Goal: Information Seeking & Learning: Learn about a topic

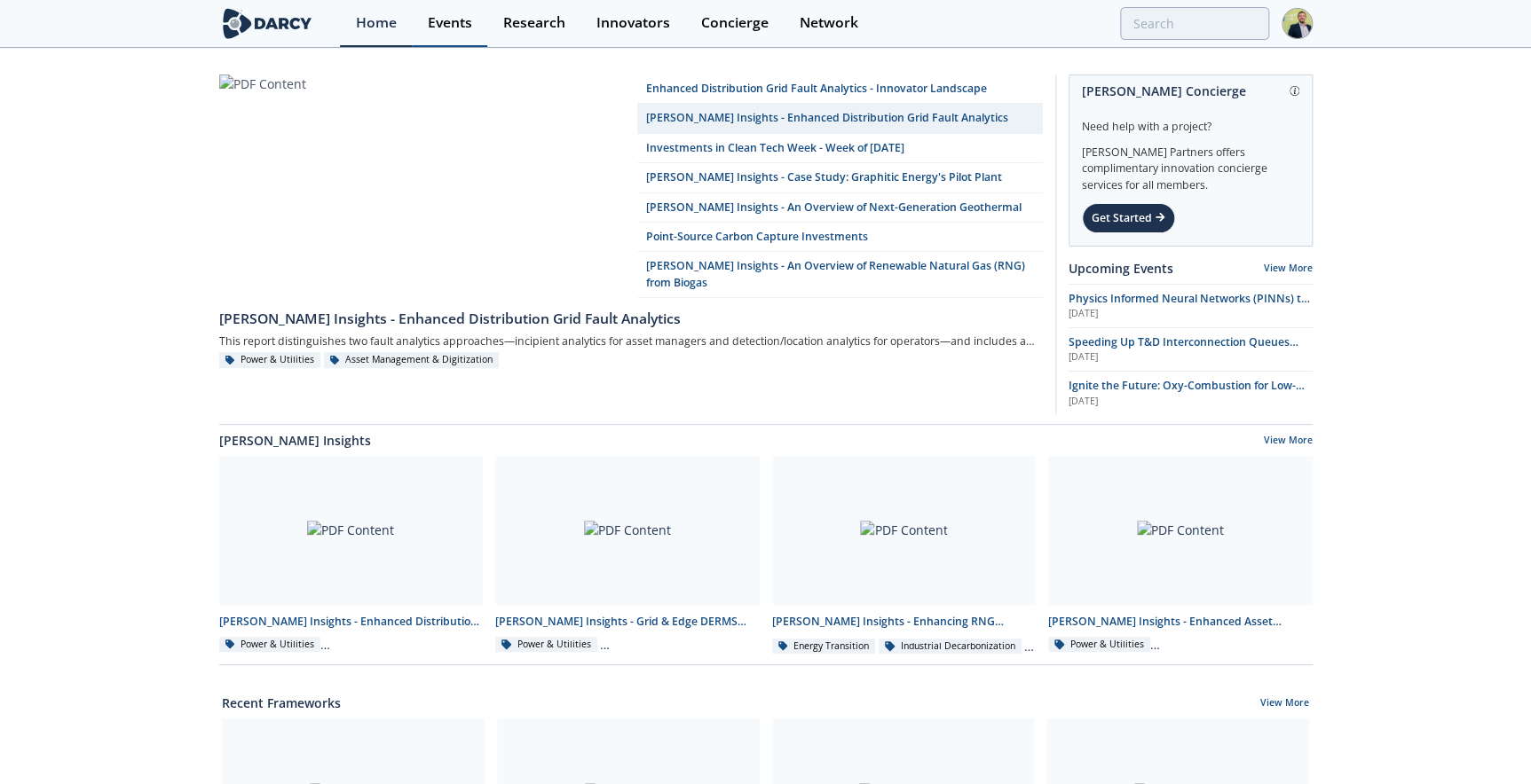
click at [455, 18] on div "Events" at bounding box center [449, 23] width 45 height 14
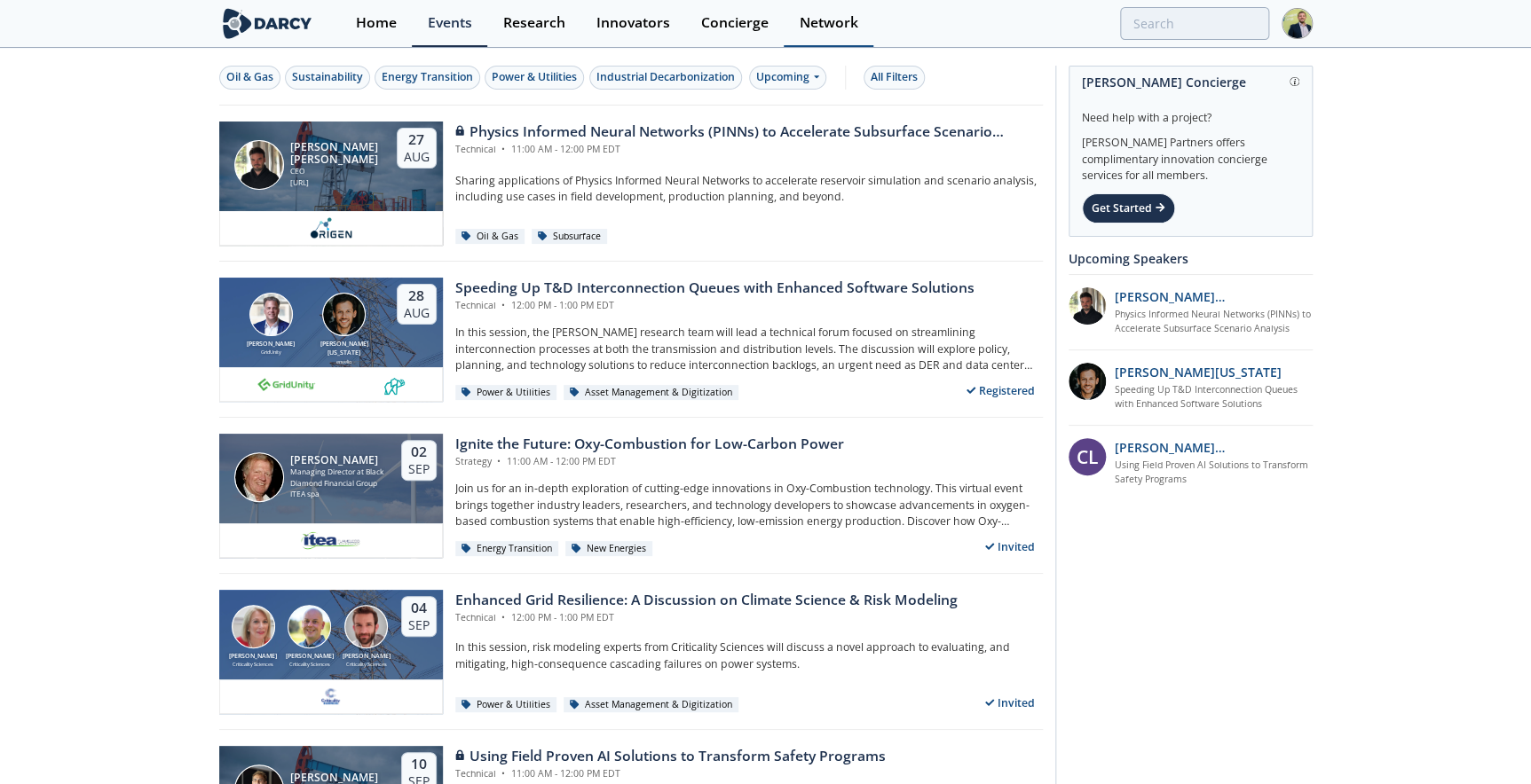
click at [802, 20] on div "Network" at bounding box center [829, 23] width 59 height 14
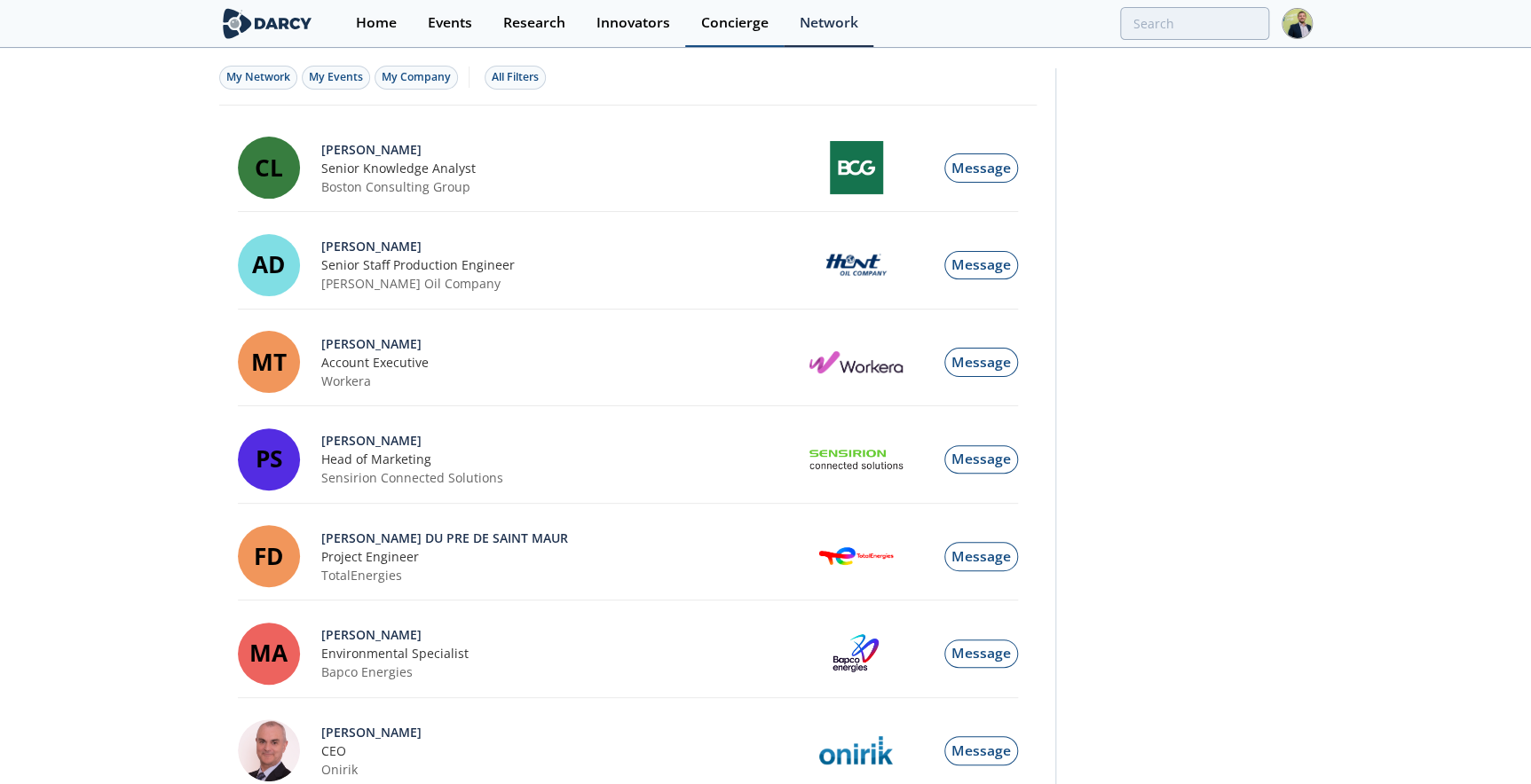
click at [709, 28] on div "Concierge" at bounding box center [734, 23] width 67 height 14
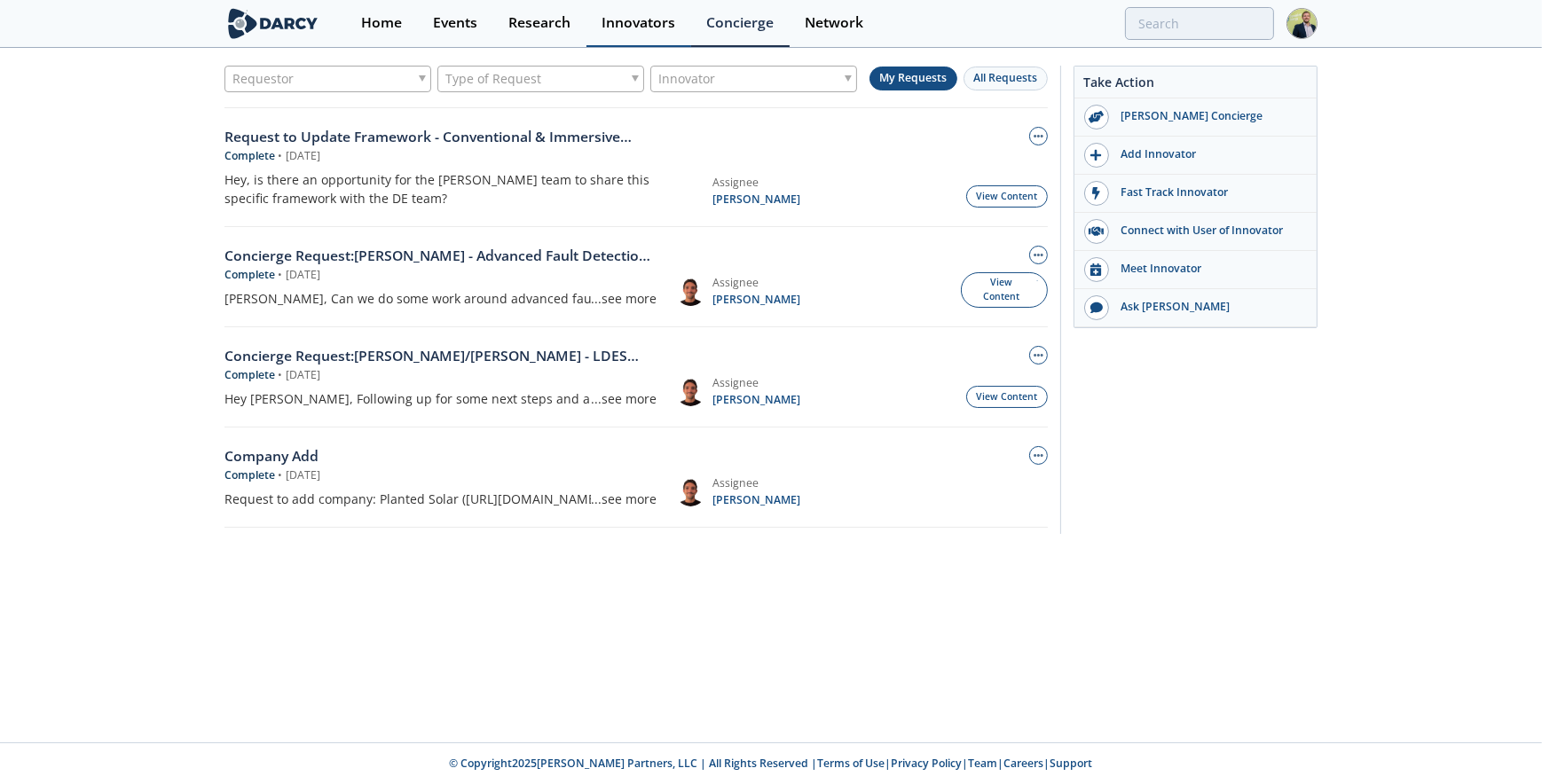
click at [649, 30] on div "Innovators" at bounding box center [638, 23] width 74 height 14
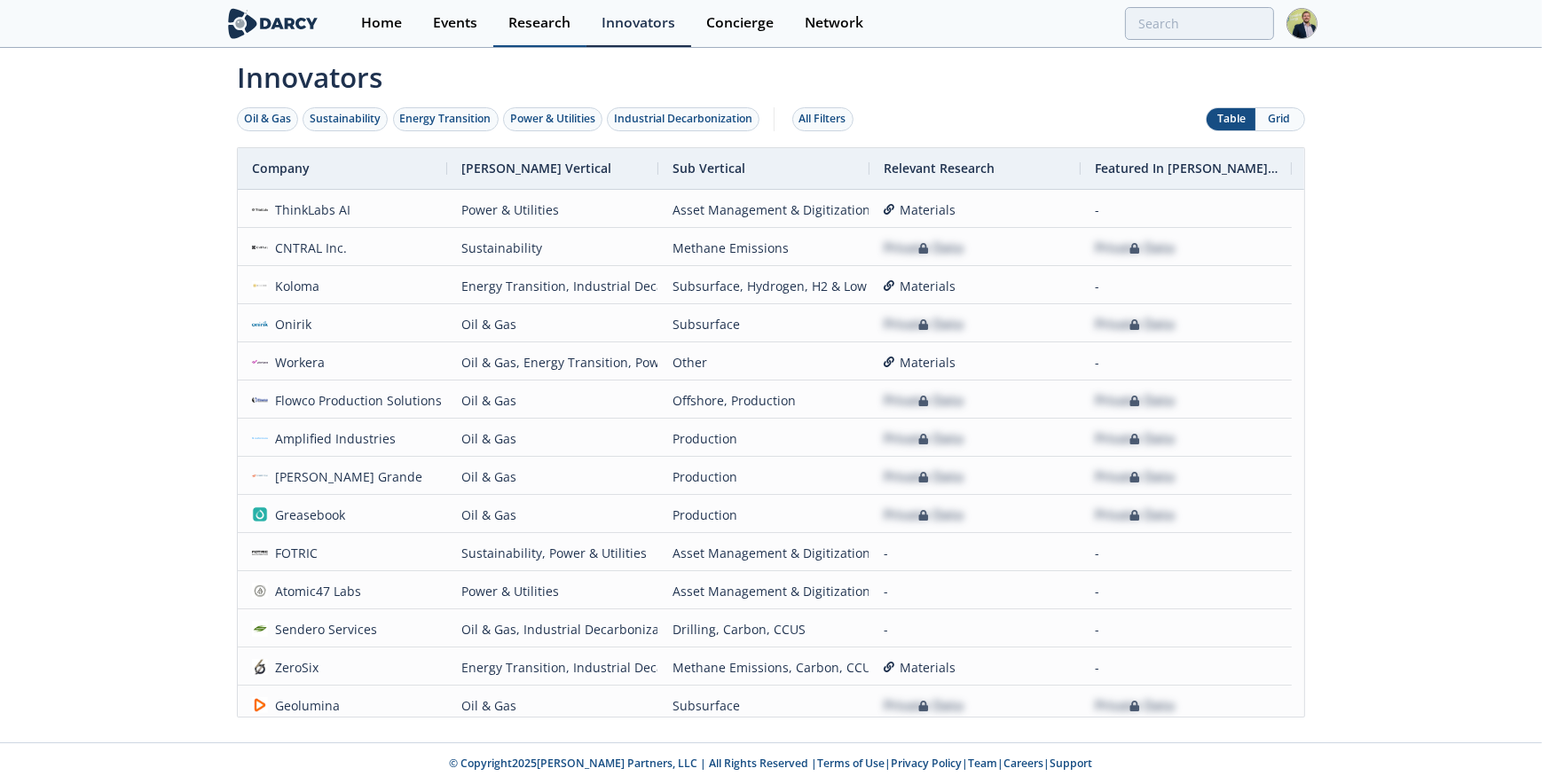
click at [515, 26] on div "Research" at bounding box center [538, 23] width 62 height 14
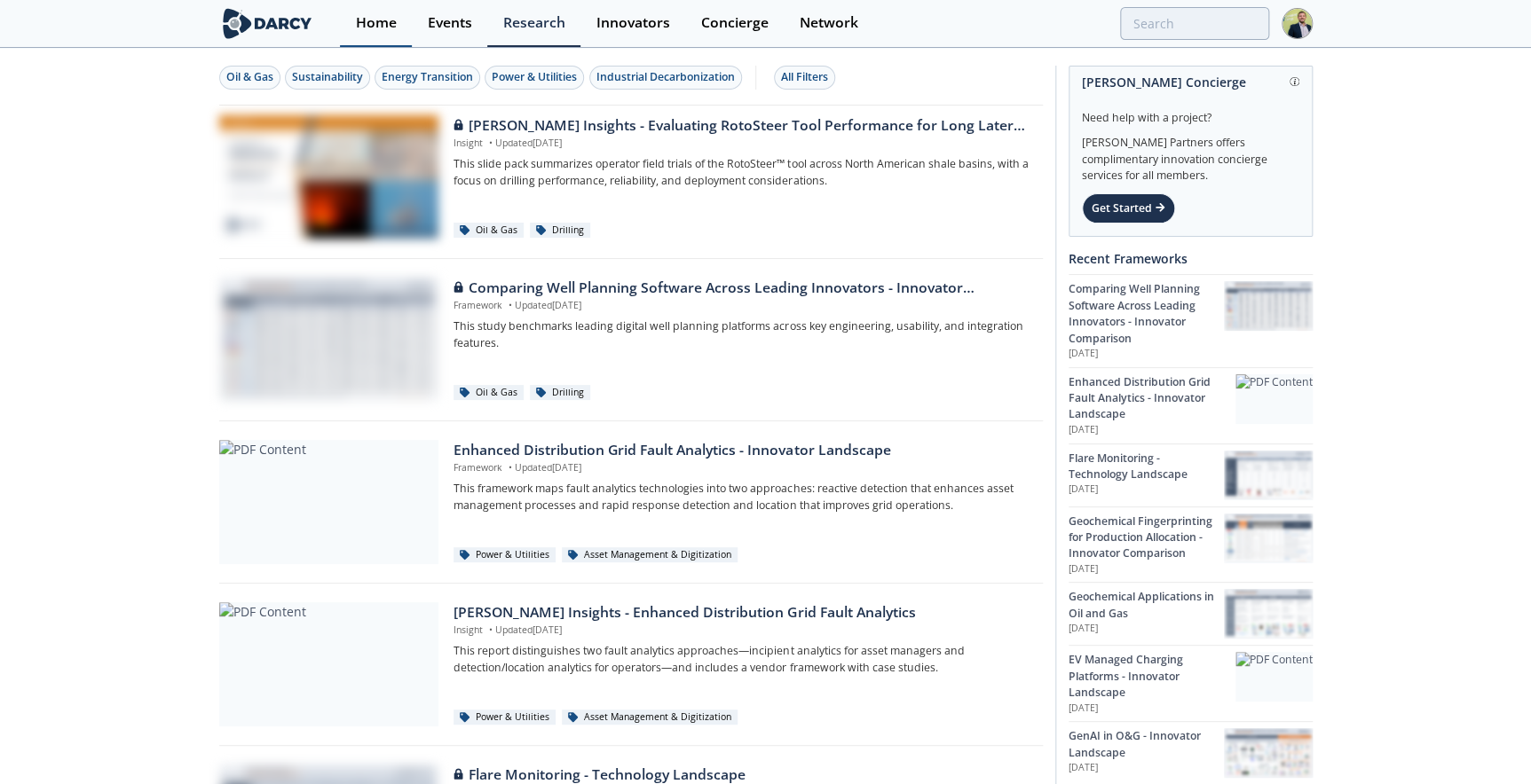
click at [364, 28] on div "Home" at bounding box center [376, 23] width 41 height 14
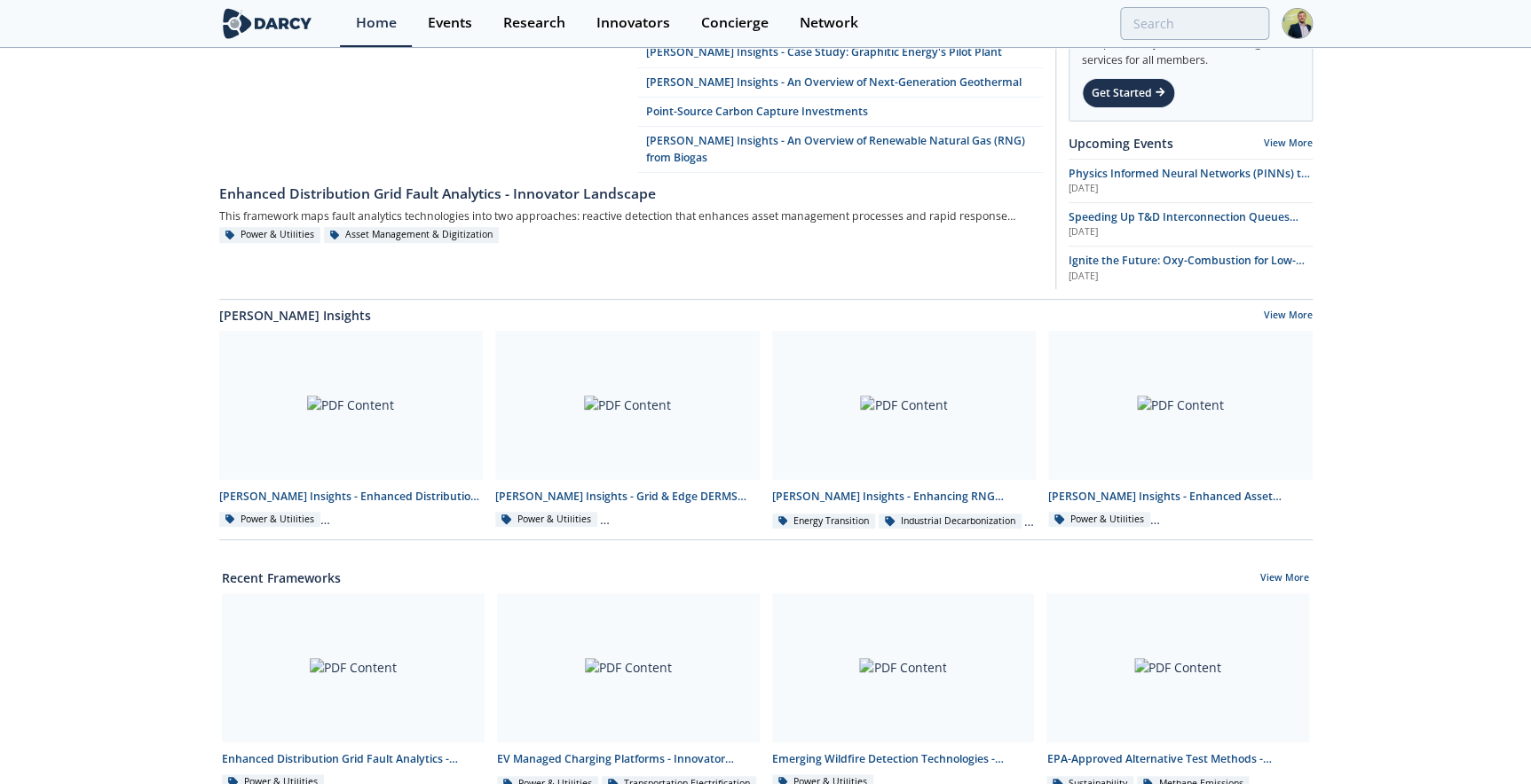
scroll to position [402, 0]
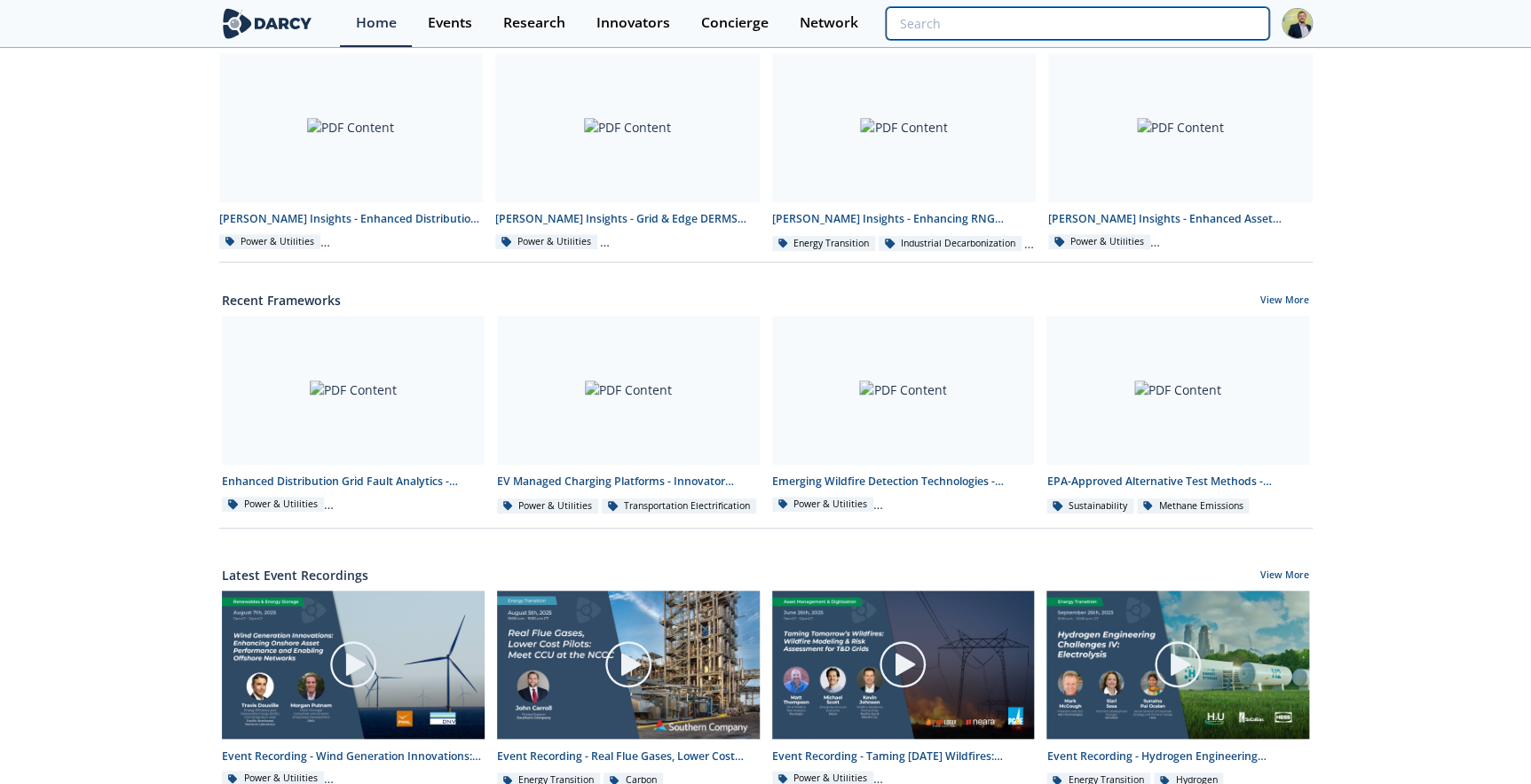
click at [1171, 16] on input "search" at bounding box center [1076, 23] width 383 height 33
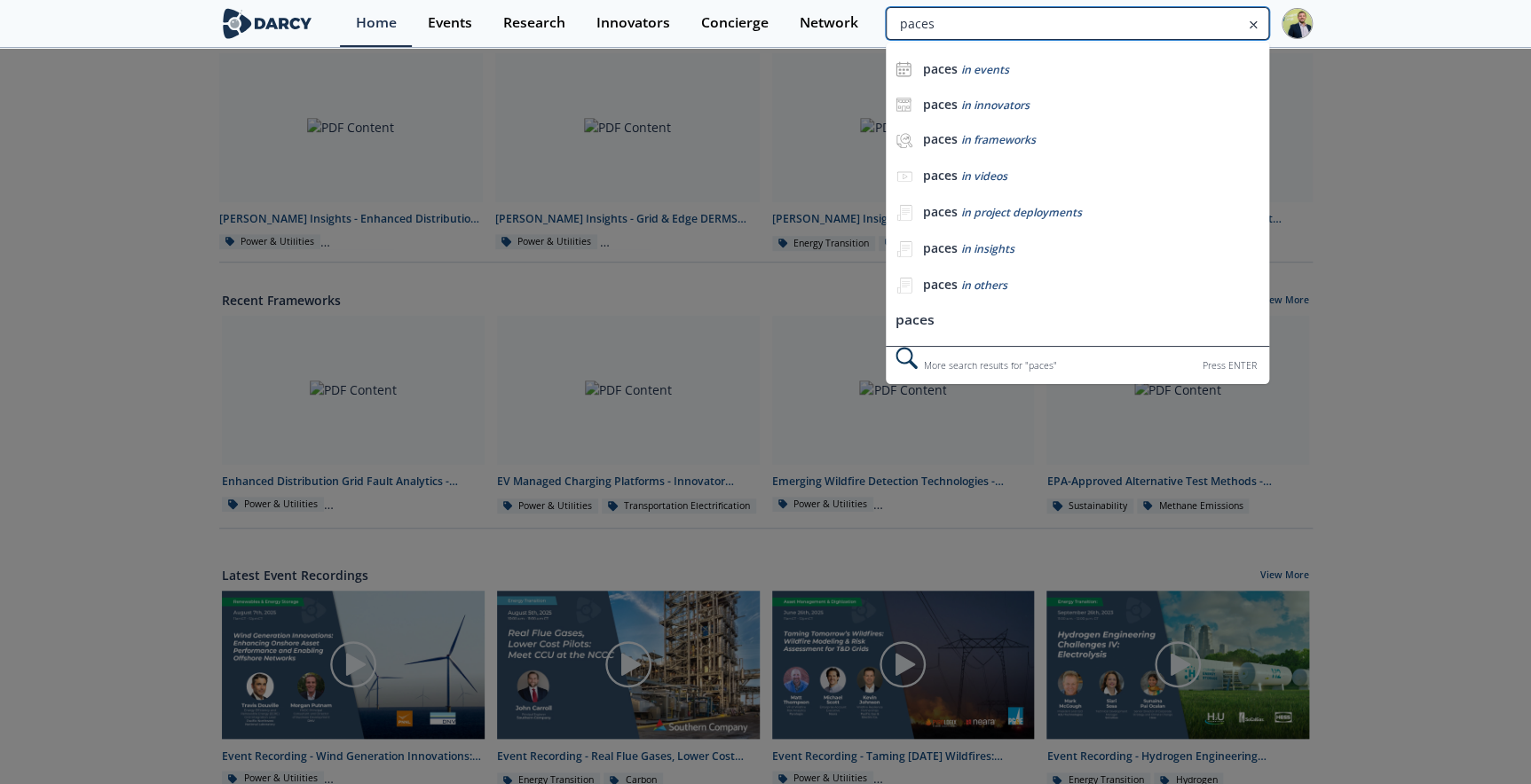
type input "paces"
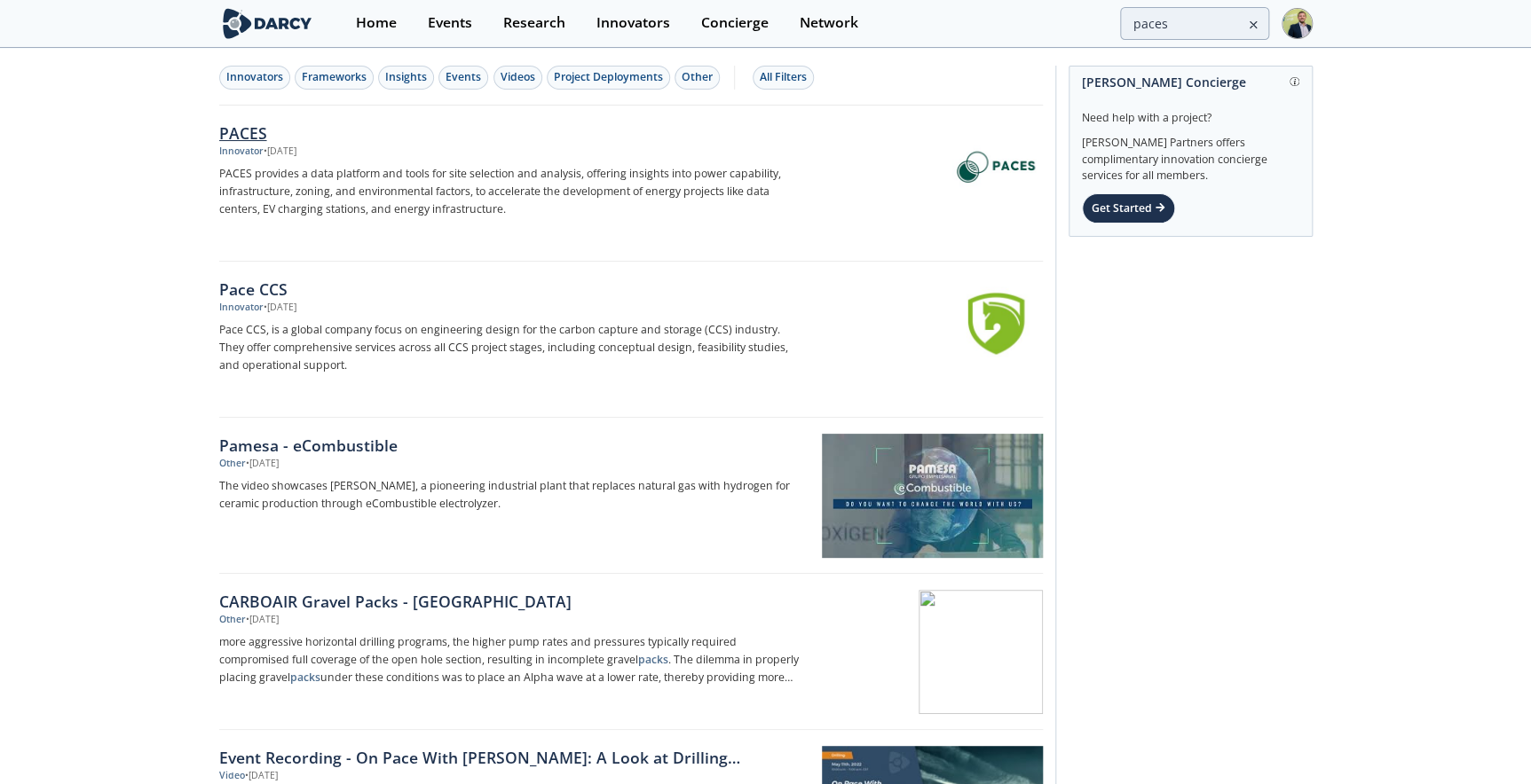
click at [254, 132] on div "PACES" at bounding box center [513, 133] width 587 height 23
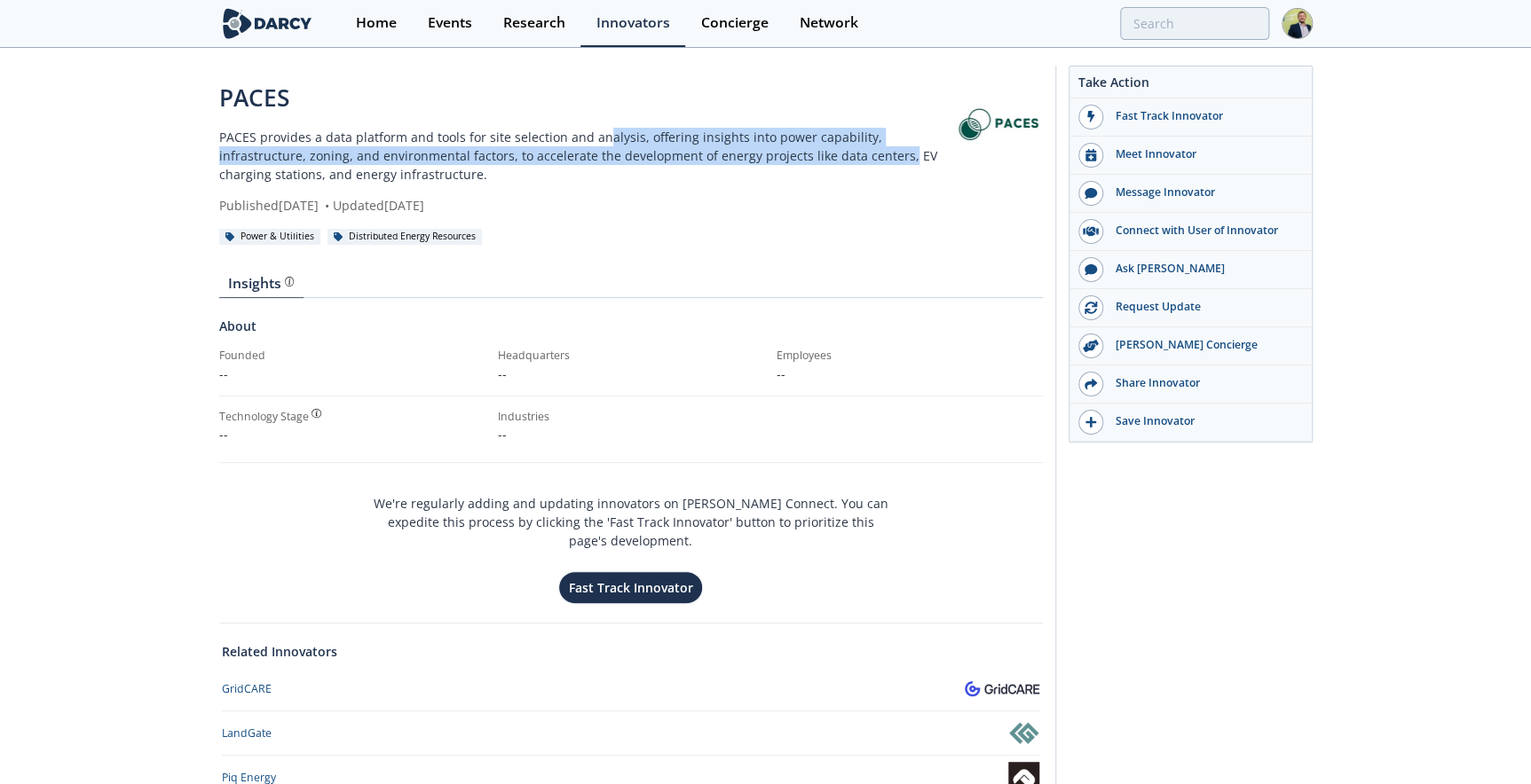
drag, startPoint x: 600, startPoint y: 135, endPoint x: 807, endPoint y: 157, distance: 208.2
click at [807, 157] on p "PACES provides a data platform and tools for site selection and analysis, offer…" at bounding box center [587, 156] width 735 height 56
drag, startPoint x: 753, startPoint y: 161, endPoint x: 411, endPoint y: 145, distance: 342.4
click at [411, 145] on p "PACES provides a data platform and tools for site selection and analysis, offer…" at bounding box center [587, 156] width 735 height 56
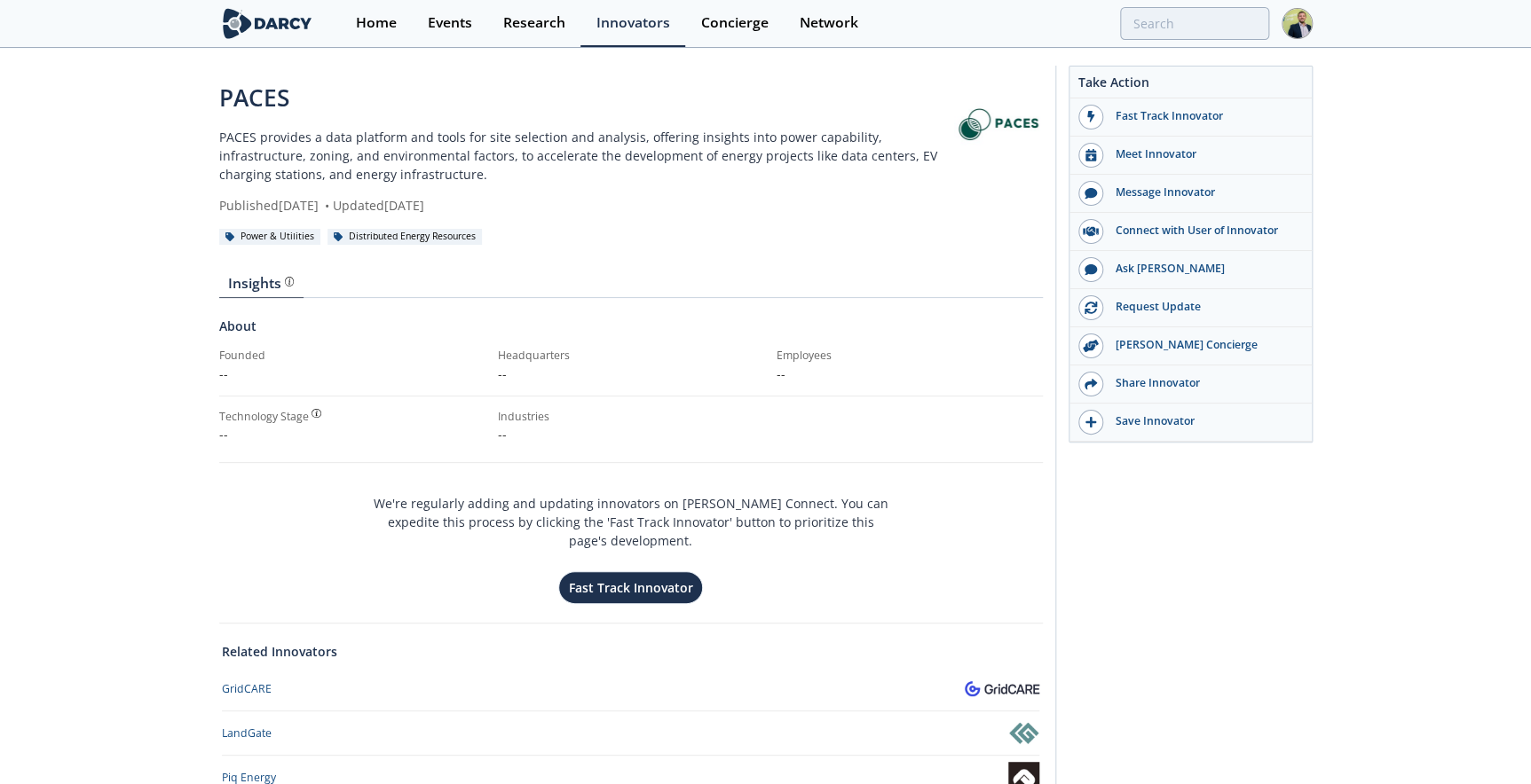
drag, startPoint x: 411, startPoint y: 145, endPoint x: 293, endPoint y: 177, distance: 122.3
click at [293, 177] on p "PACES provides a data platform and tools for site selection and analysis, offer…" at bounding box center [587, 156] width 735 height 56
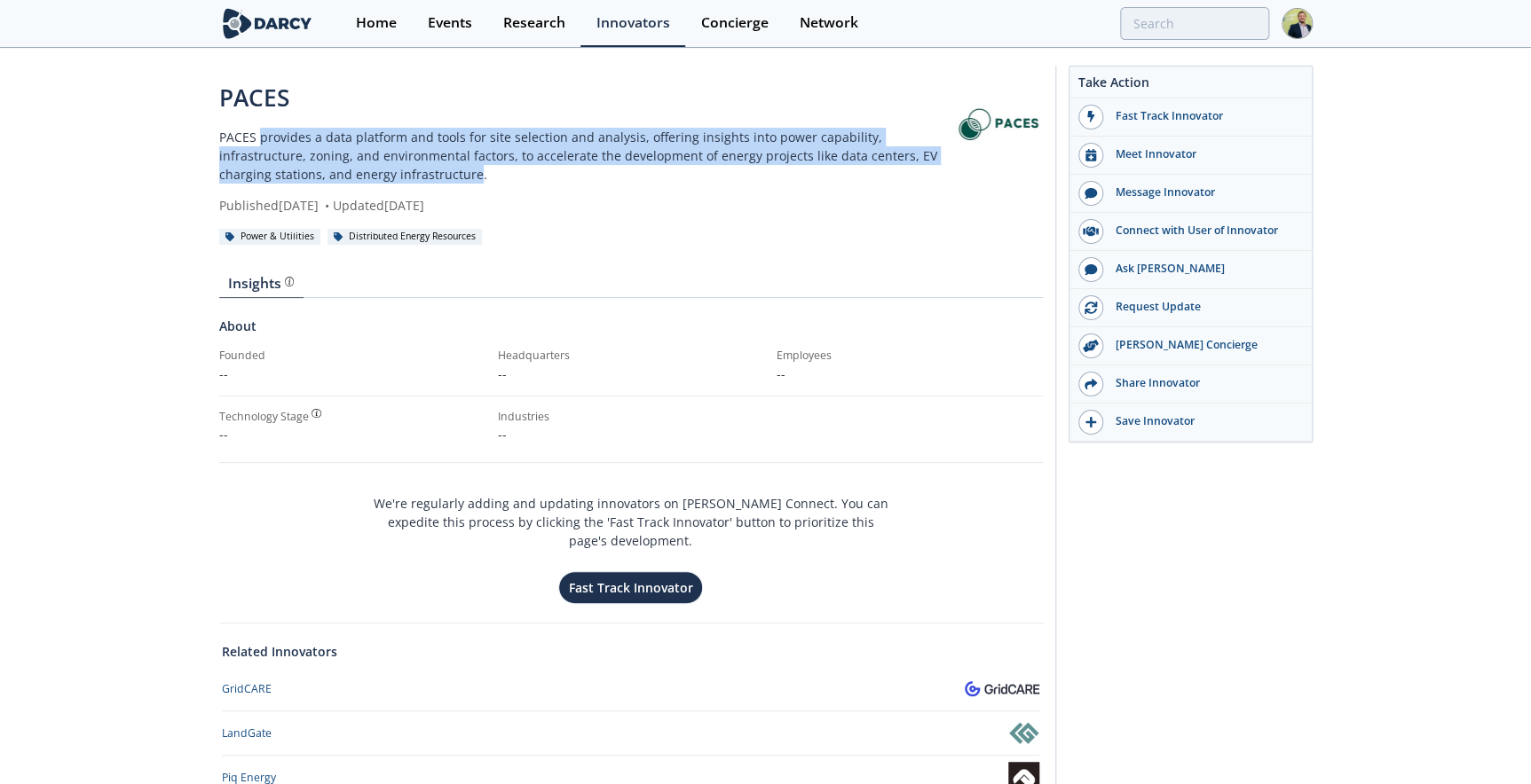
drag, startPoint x: 293, startPoint y: 177, endPoint x: 291, endPoint y: 142, distance: 35.1
click at [291, 142] on p "PACES provides a data platform and tools for site selection and analysis, offer…" at bounding box center [587, 156] width 735 height 56
drag, startPoint x: 291, startPoint y: 142, endPoint x: 533, endPoint y: 140, distance: 242.0
click at [533, 140] on p "PACES provides a data platform and tools for site selection and analysis, offer…" at bounding box center [587, 156] width 735 height 56
drag, startPoint x: 439, startPoint y: 138, endPoint x: 830, endPoint y: 162, distance: 391.7
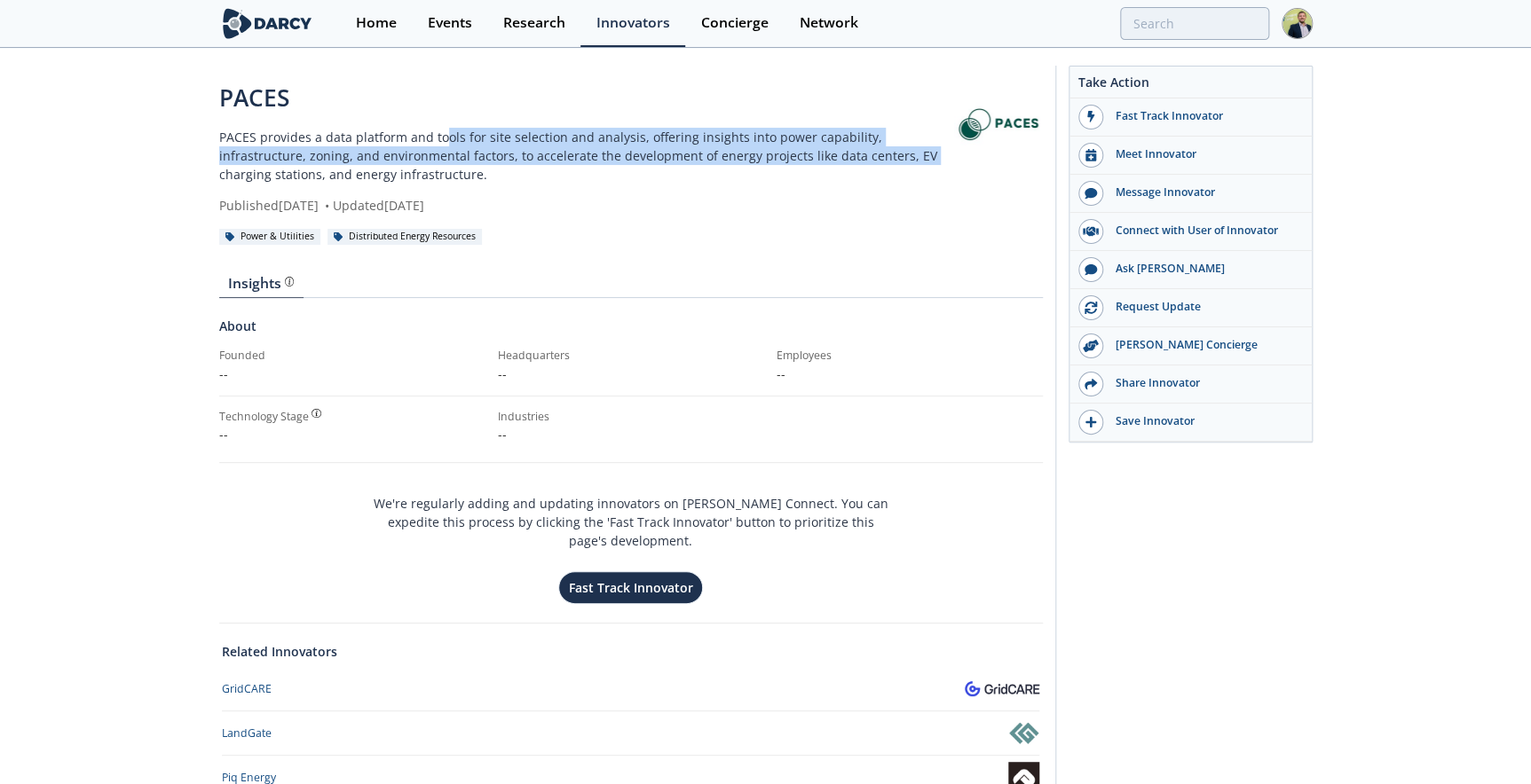
click at [830, 162] on p "PACES provides a data platform and tools for site selection and analysis, offer…" at bounding box center [587, 156] width 735 height 56
drag, startPoint x: 830, startPoint y: 162, endPoint x: 729, endPoint y: 155, distance: 101.2
click at [729, 155] on p "PACES provides a data platform and tools for site selection and analysis, offer…" at bounding box center [587, 156] width 735 height 56
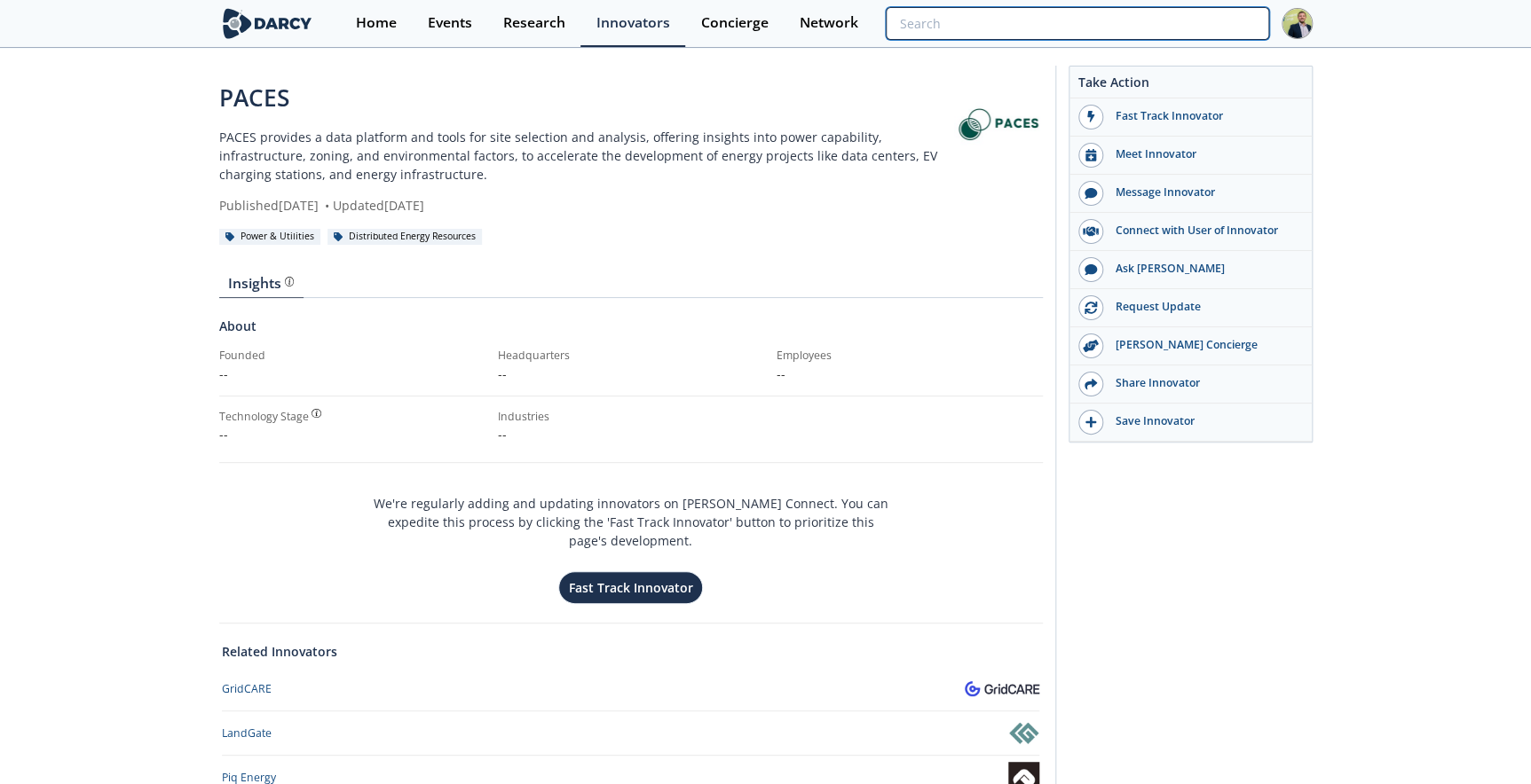
click at [1171, 26] on input "search" at bounding box center [1076, 23] width 383 height 33
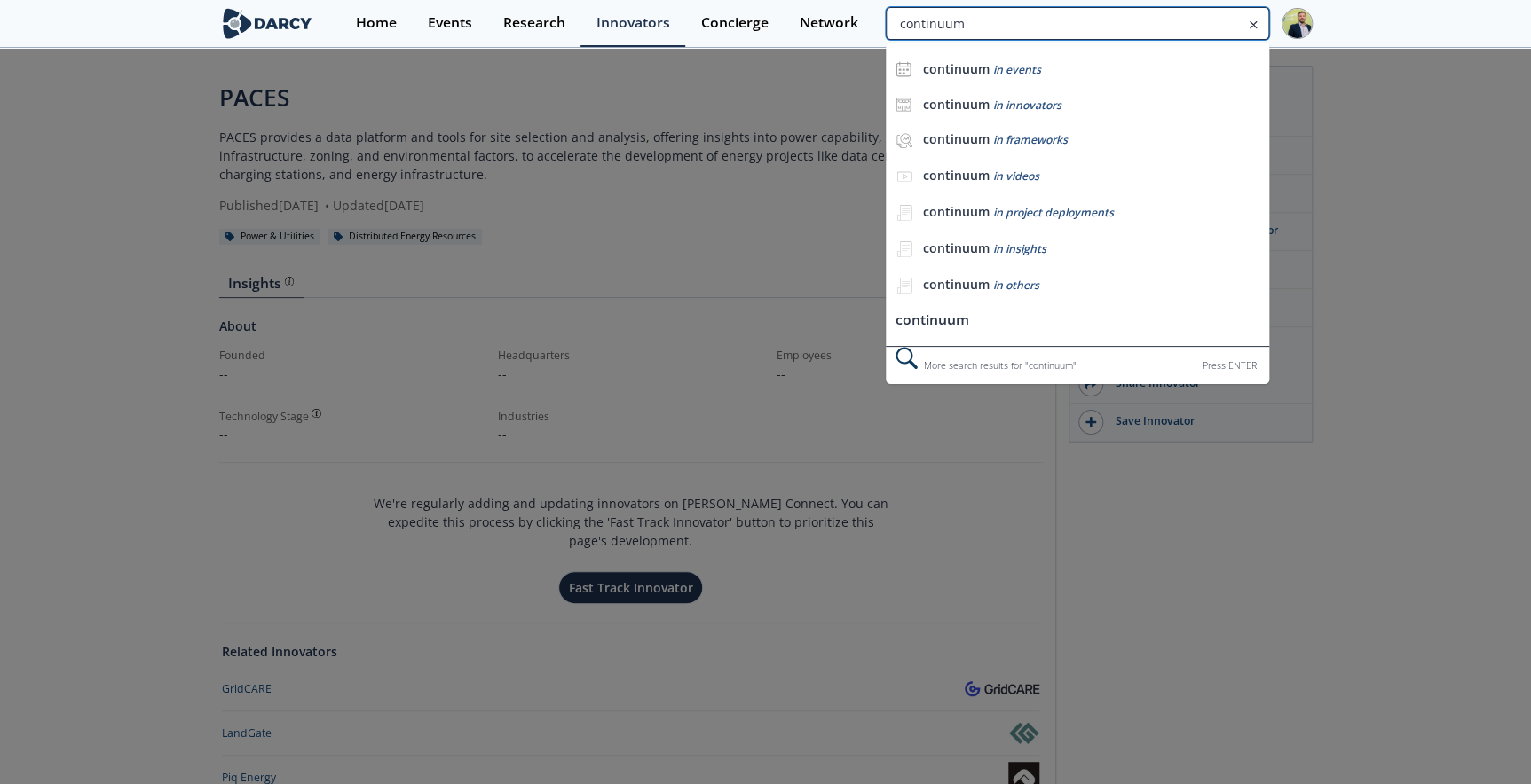
type input "continuum"
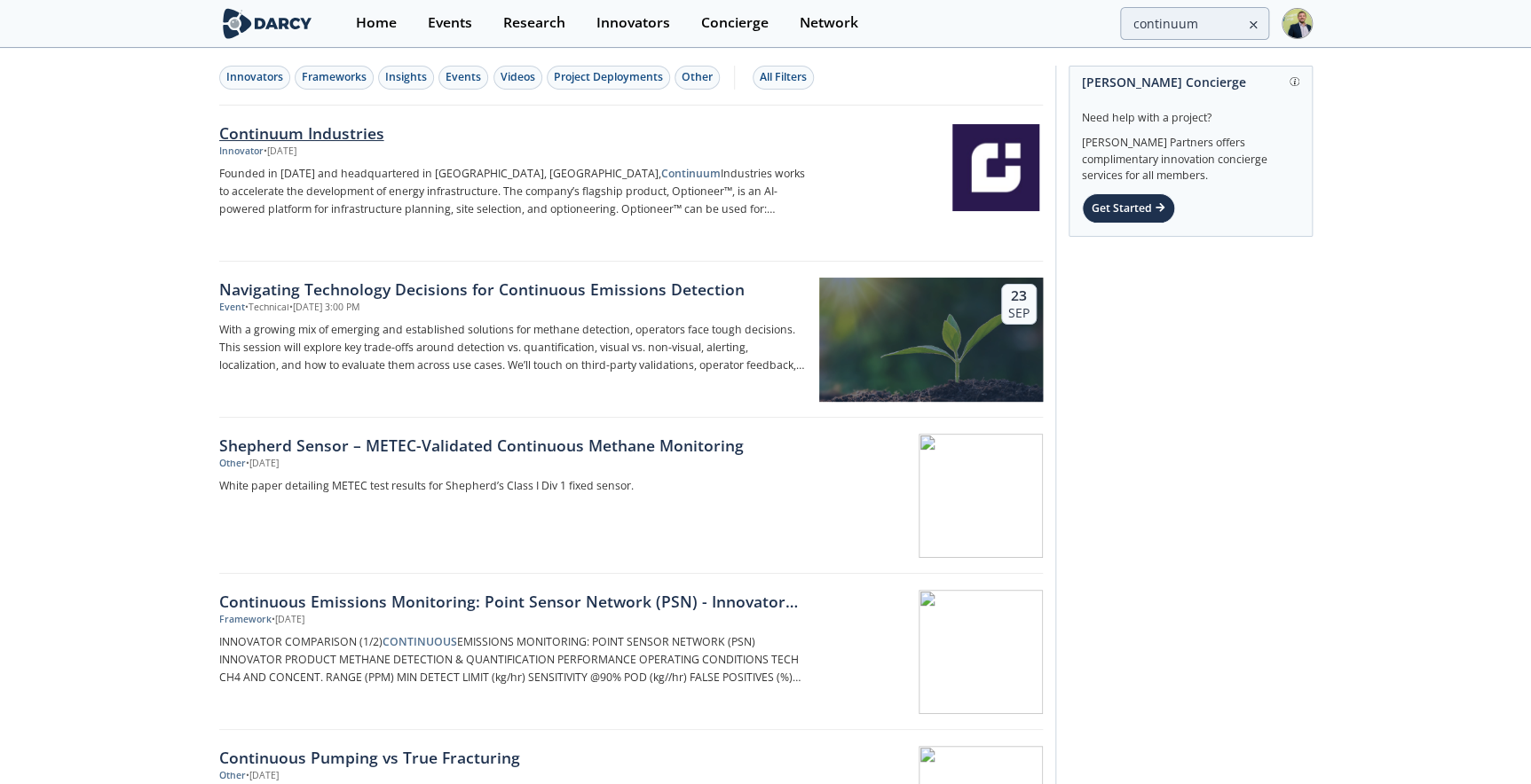
click at [335, 131] on div "Continuum Industries" at bounding box center [513, 133] width 587 height 23
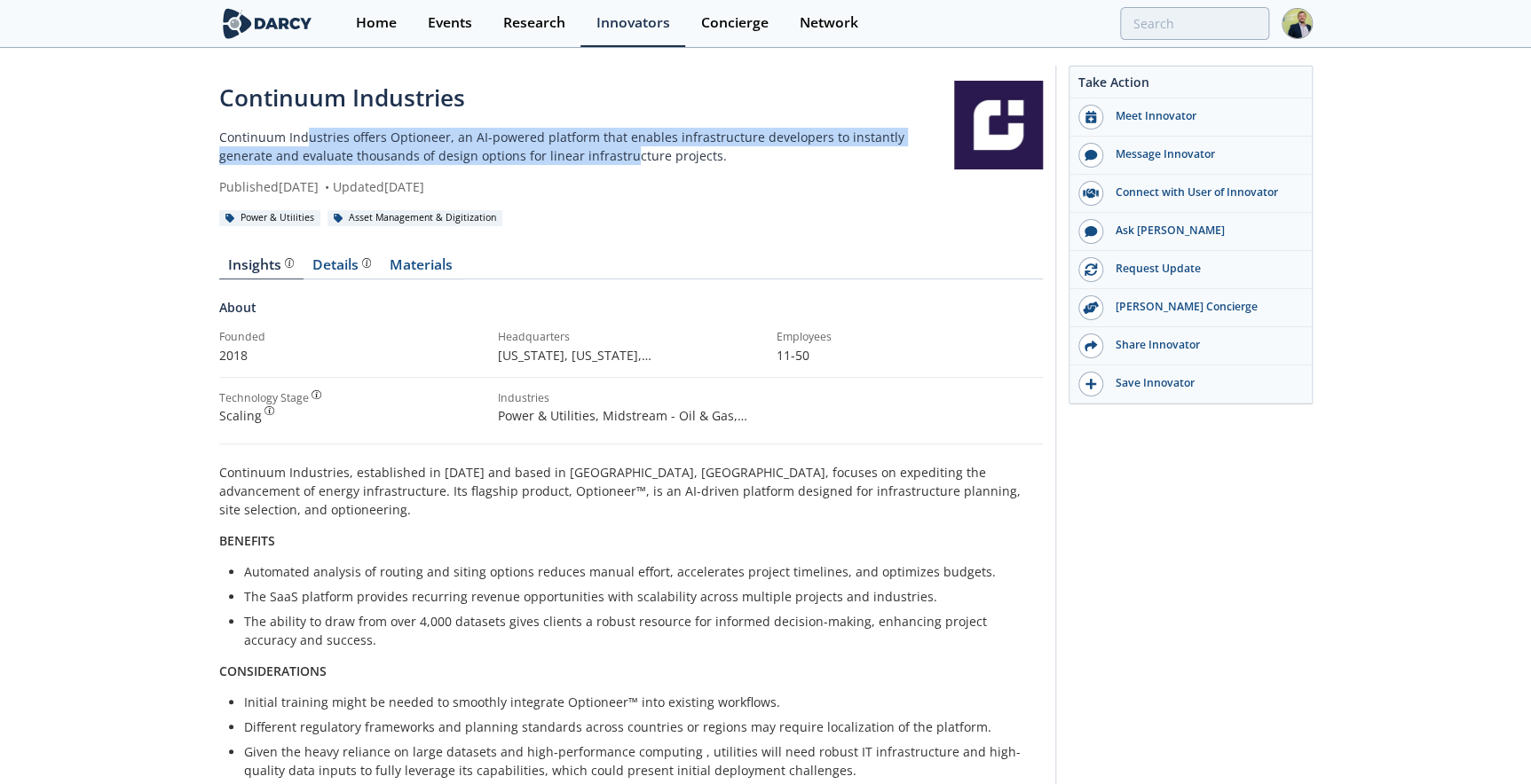
drag, startPoint x: 308, startPoint y: 132, endPoint x: 566, endPoint y: 155, distance: 259.0
click at [566, 155] on p "Continuum Industries offers Optioneer, an AI-powered platform that enables infr…" at bounding box center [587, 146] width 735 height 37
drag, startPoint x: 566, startPoint y: 155, endPoint x: 519, endPoint y: 151, distance: 47.2
click at [517, 151] on p "Continuum Industries offers Optioneer, an AI-powered platform that enables infr…" at bounding box center [587, 146] width 735 height 37
drag, startPoint x: 588, startPoint y: 151, endPoint x: 286, endPoint y: 136, distance: 302.4
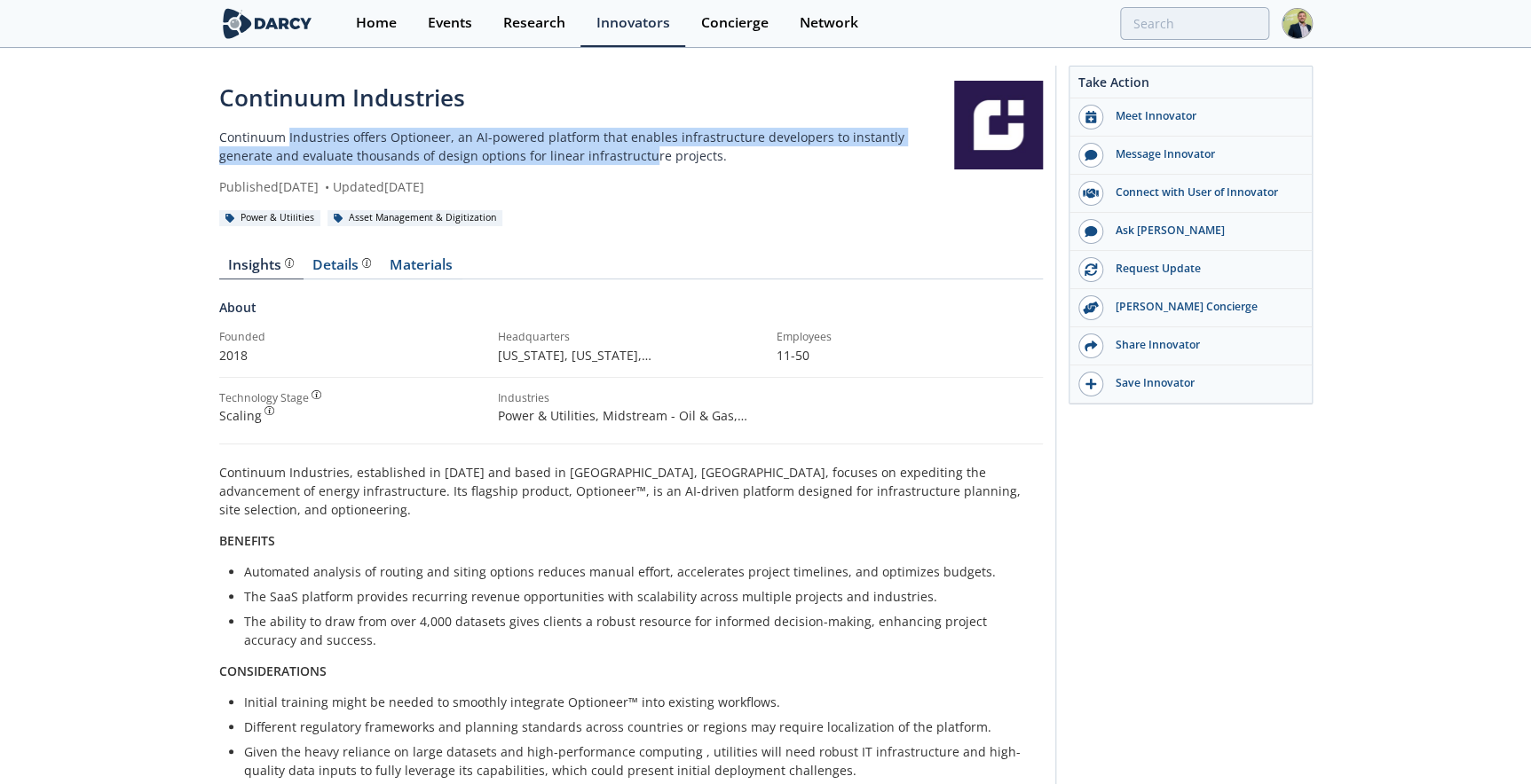
click at [286, 136] on p "Continuum Industries offers Optioneer, an AI-powered platform that enables infr…" at bounding box center [587, 146] width 735 height 37
drag, startPoint x: 286, startPoint y: 136, endPoint x: 493, endPoint y: 148, distance: 207.3
click at [493, 148] on p "Continuum Industries offers Optioneer, an AI-powered platform that enables infr…" at bounding box center [587, 146] width 735 height 37
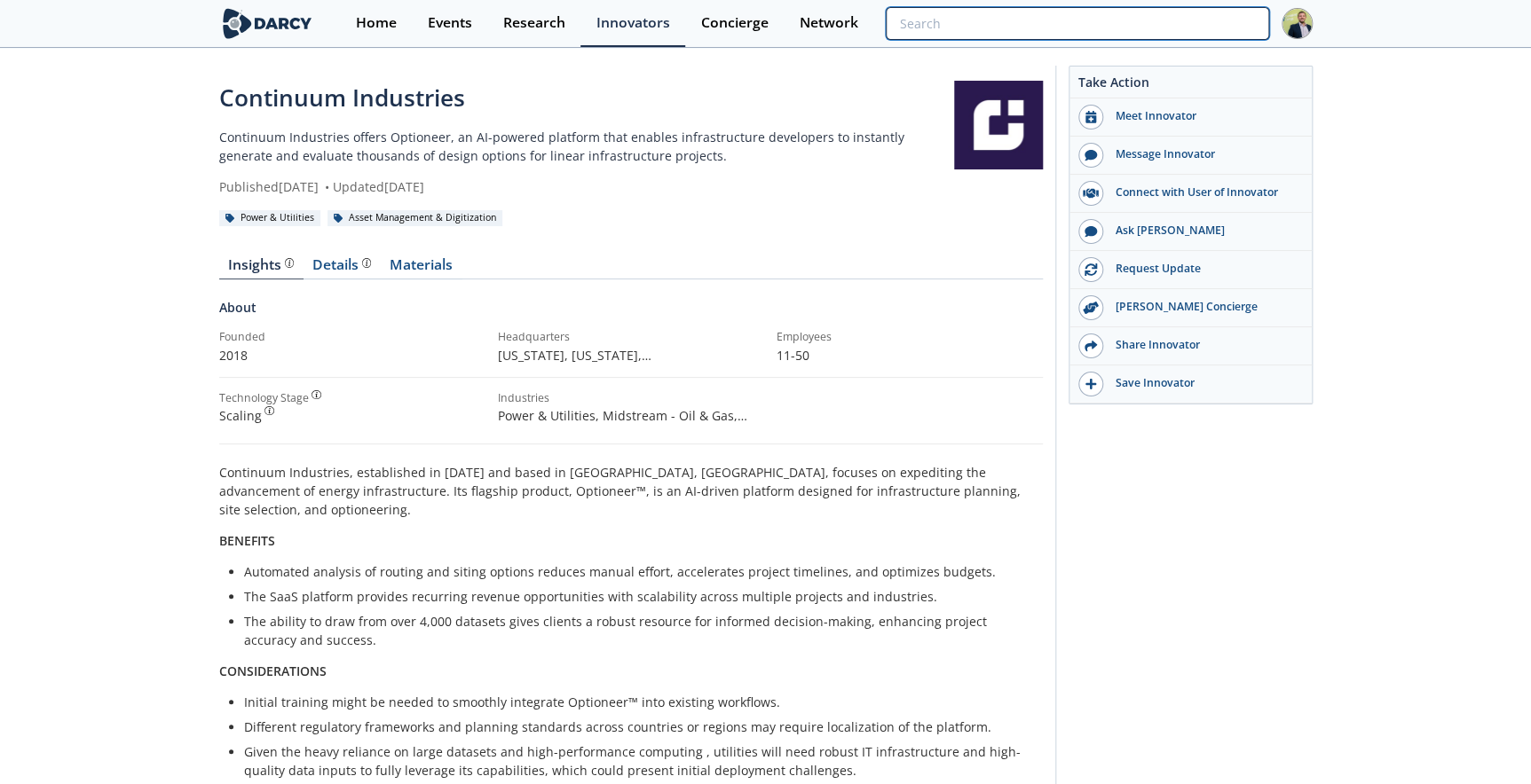
click at [1189, 25] on input "search" at bounding box center [1076, 23] width 383 height 33
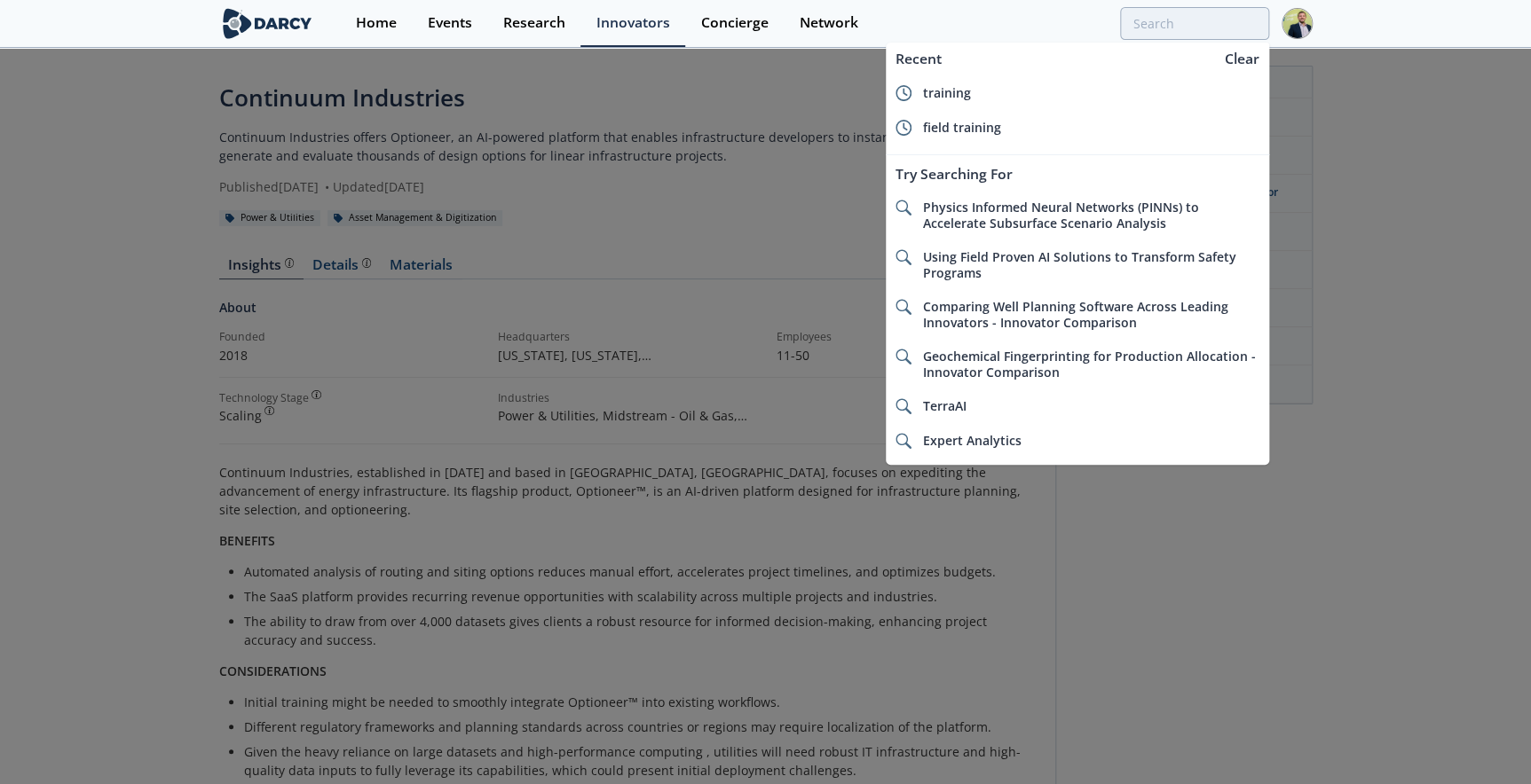
click at [350, 457] on div at bounding box center [766, 392] width 1531 height 784
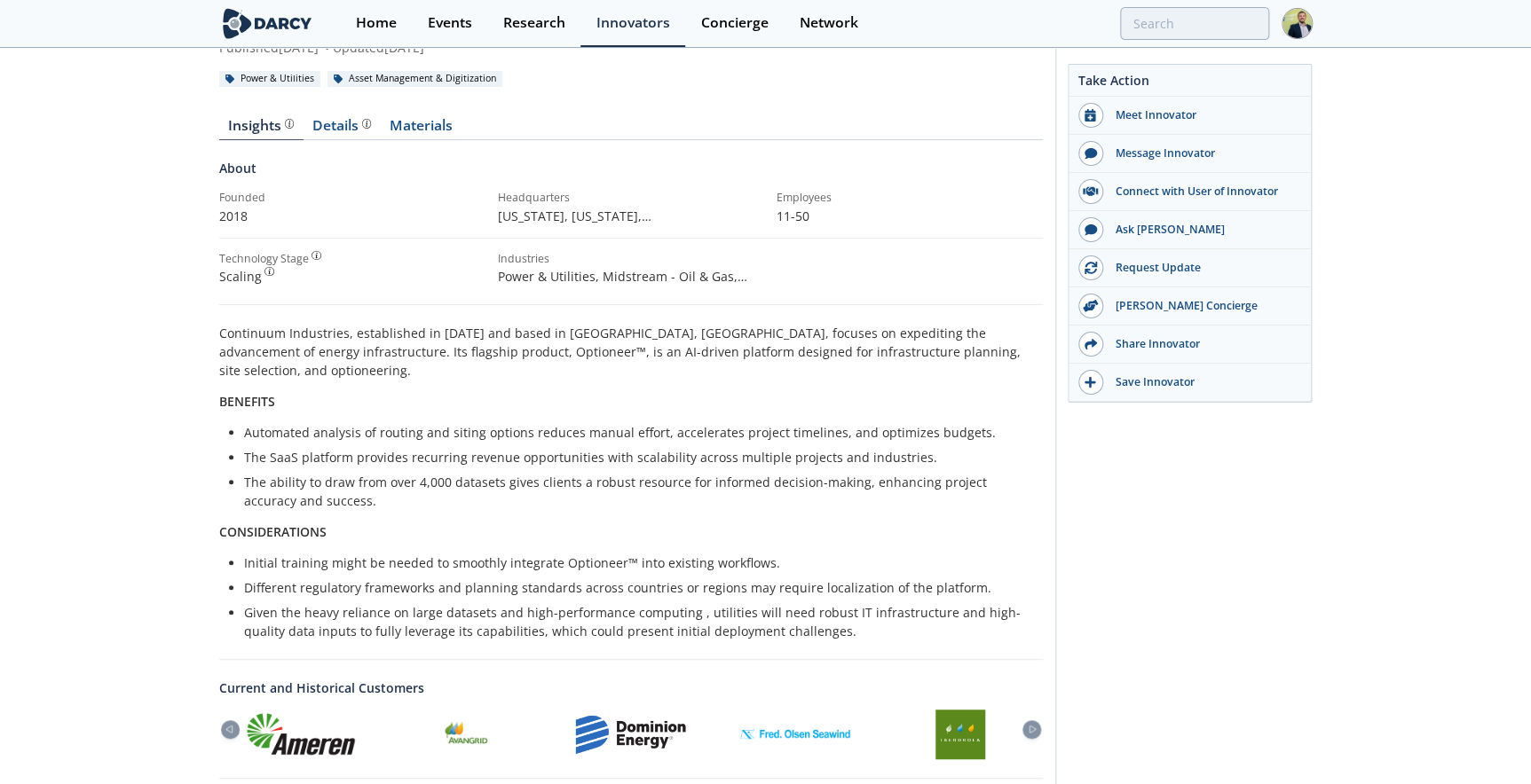
scroll to position [384, 0]
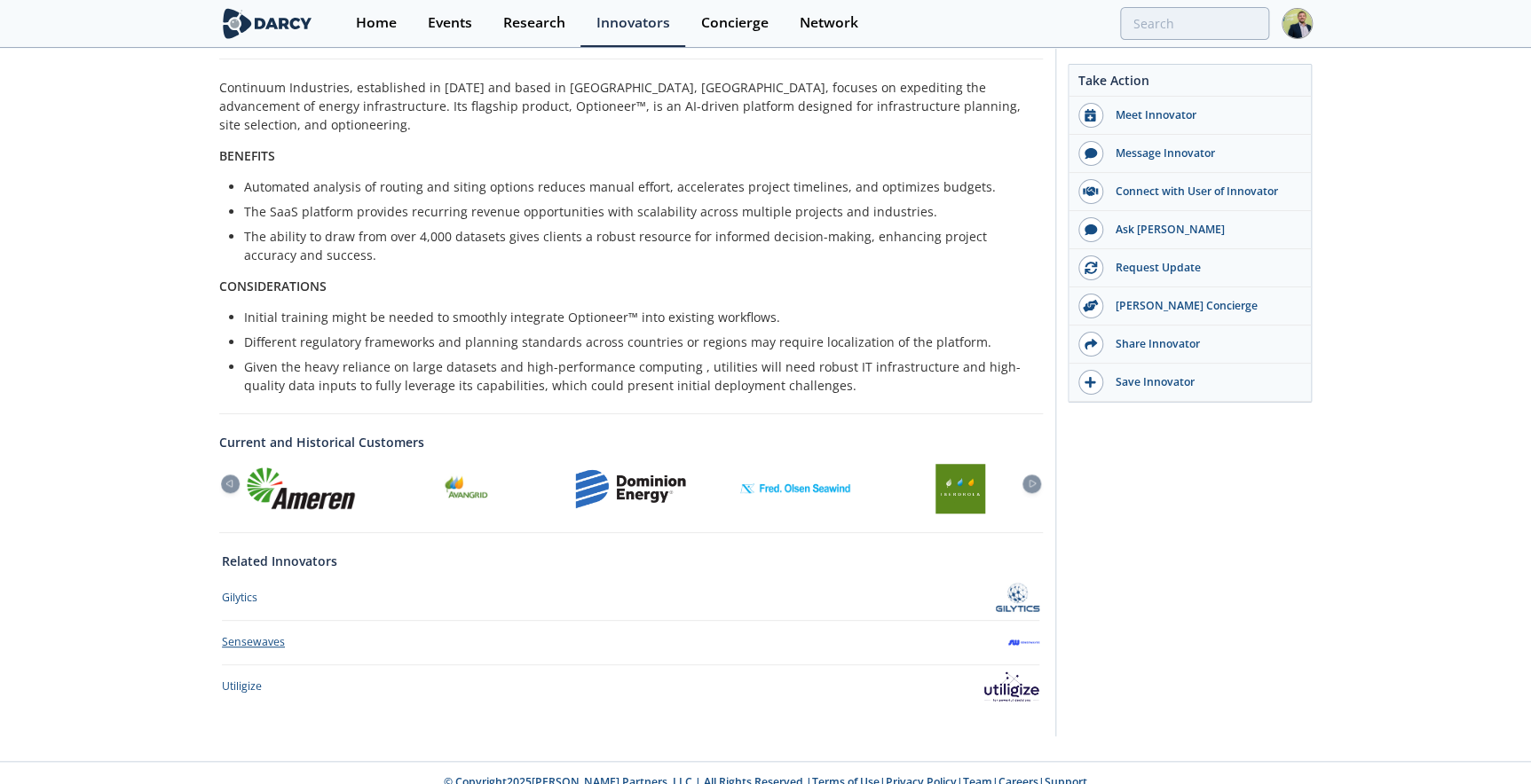
click at [255, 634] on div "Sensewaves" at bounding box center [254, 642] width 63 height 16
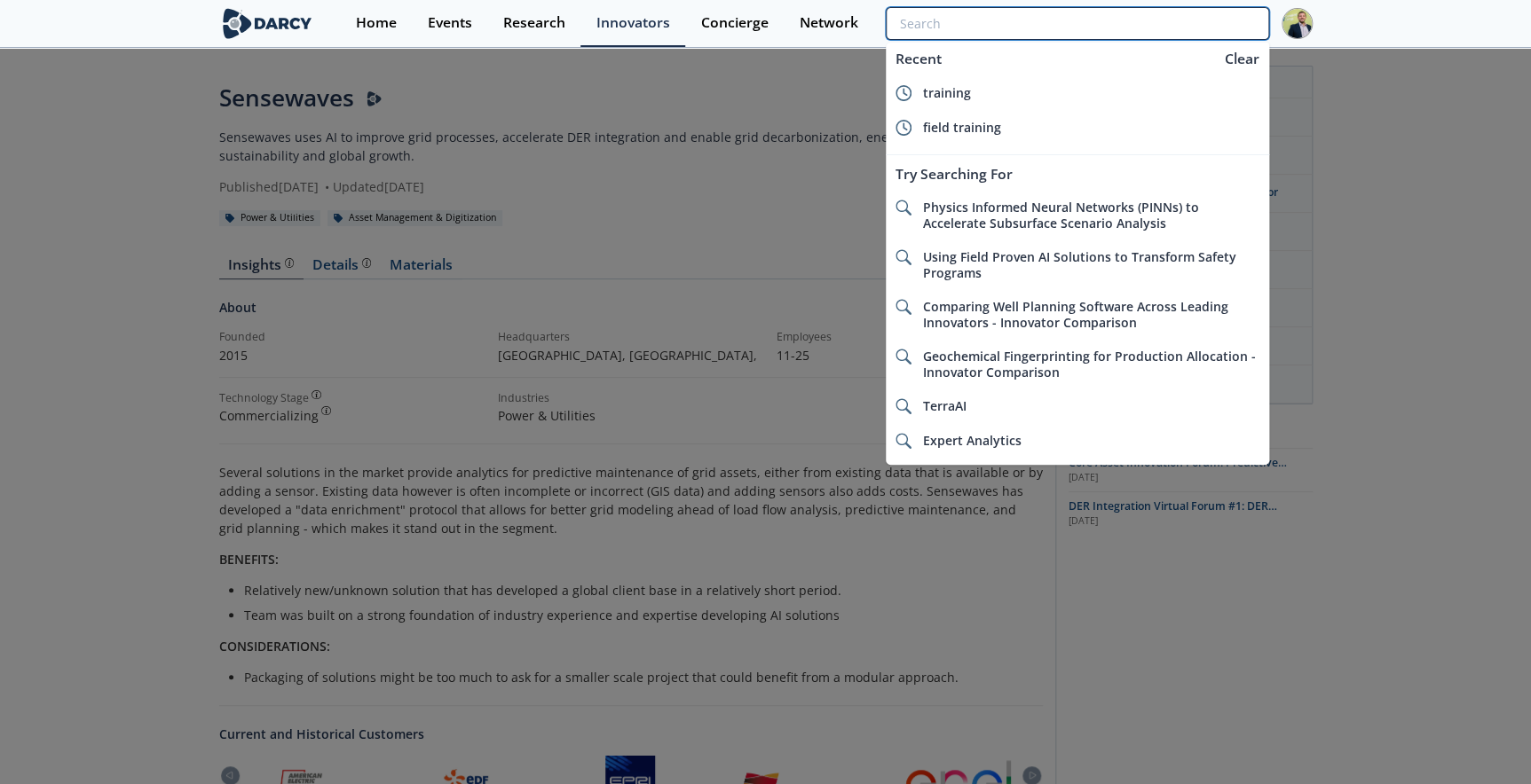
click at [1206, 24] on input "search" at bounding box center [1076, 23] width 383 height 33
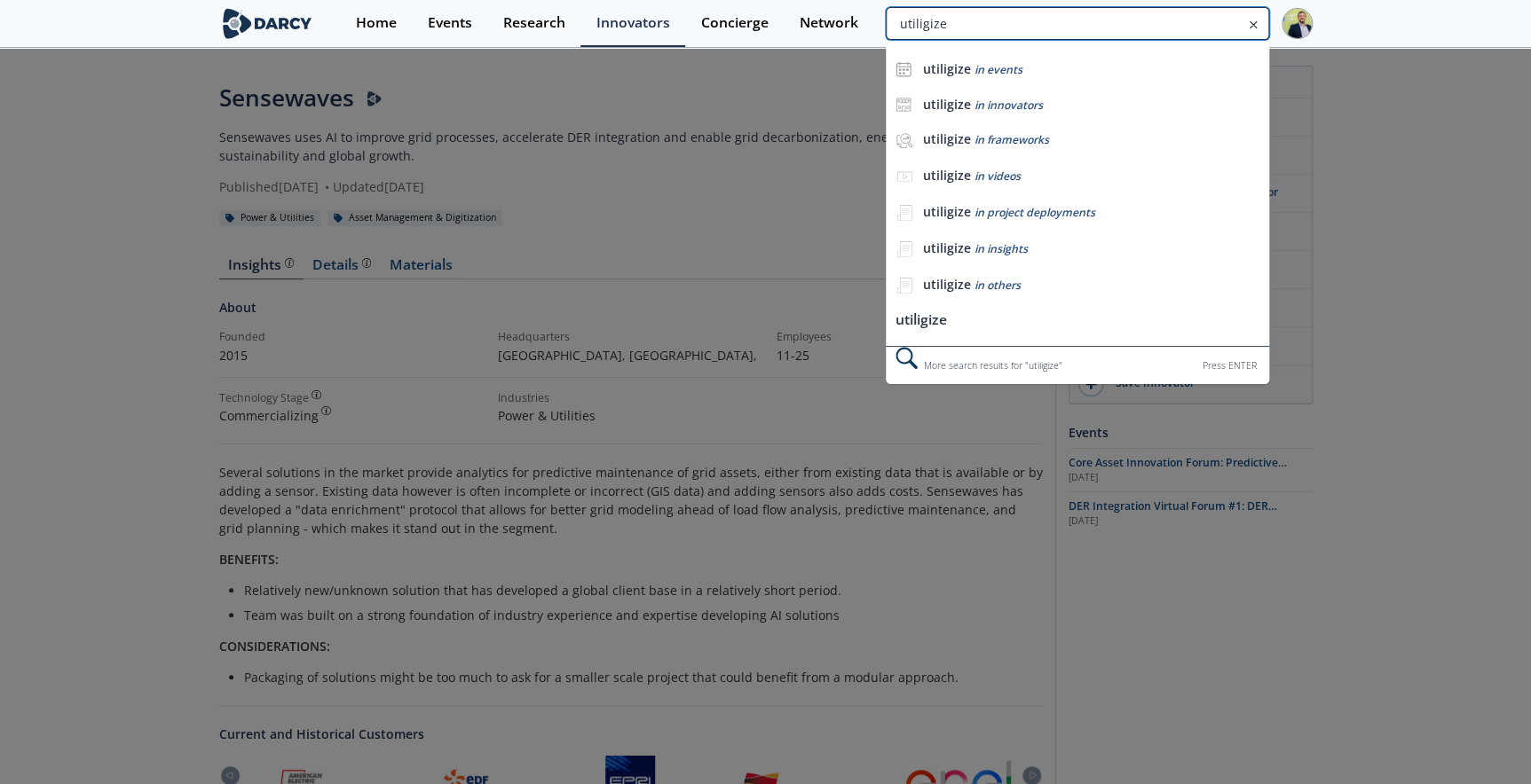
type input "utiligize"
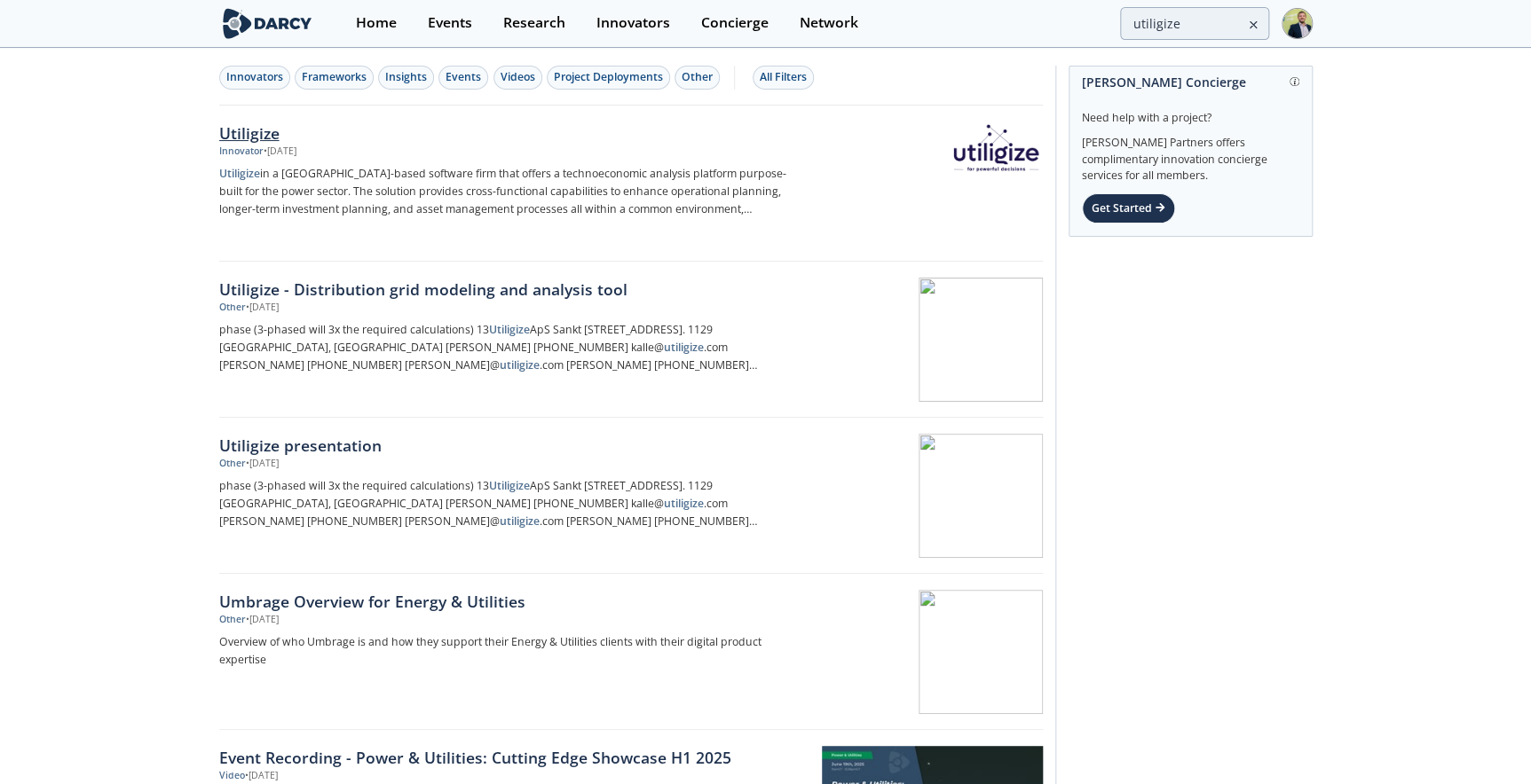
click at [248, 125] on div "Utiligize" at bounding box center [513, 133] width 587 height 23
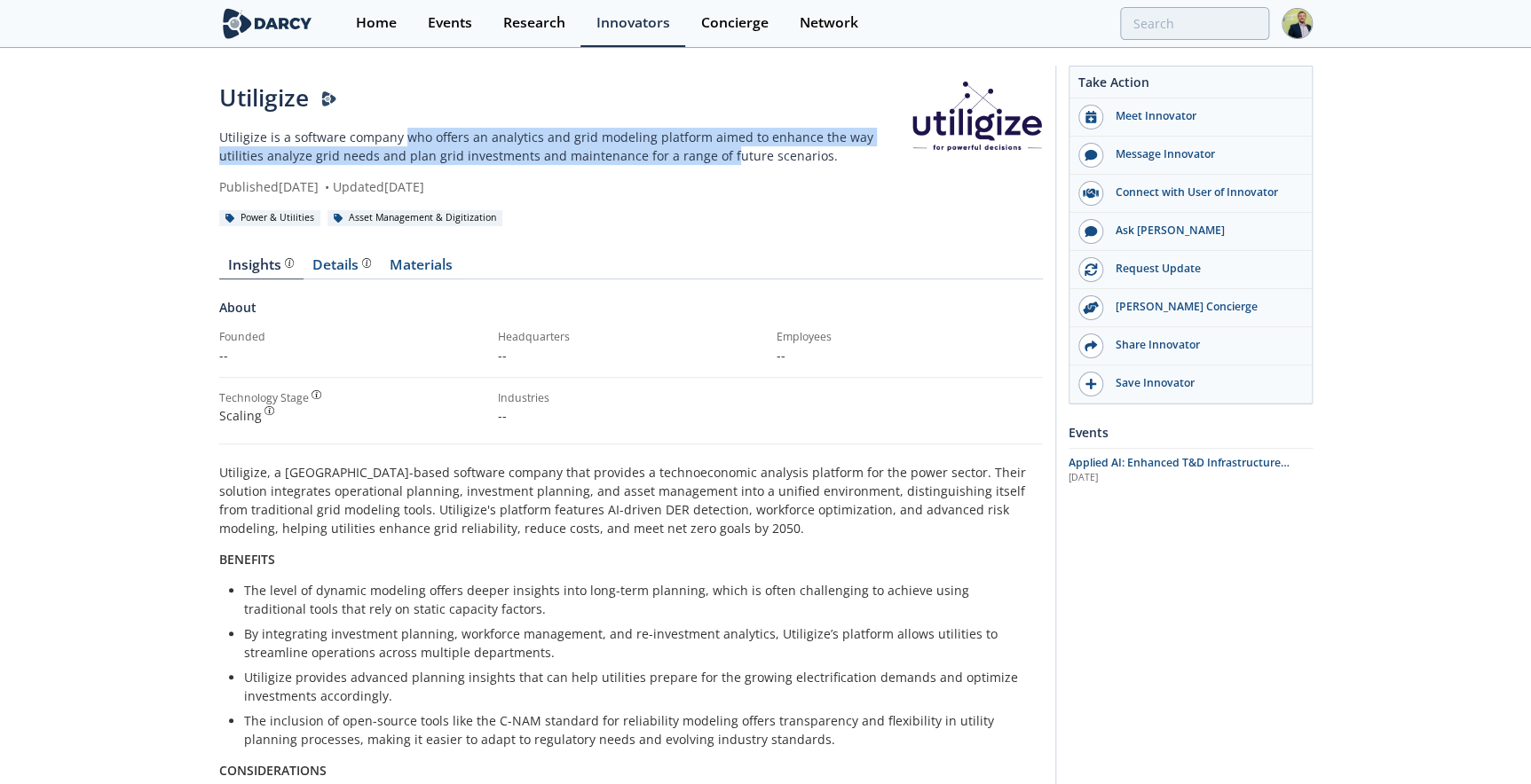
drag, startPoint x: 401, startPoint y: 140, endPoint x: 675, endPoint y: 159, distance: 274.7
click at [675, 159] on p "Utiligize is a software company who offers an analytics and grid modeling platf…" at bounding box center [565, 146] width 692 height 37
drag, startPoint x: 675, startPoint y: 159, endPoint x: 613, endPoint y: 160, distance: 62.0
click at [613, 160] on p "Utiligize is a software company who offers an analytics and grid modeling platf…" at bounding box center [565, 146] width 692 height 37
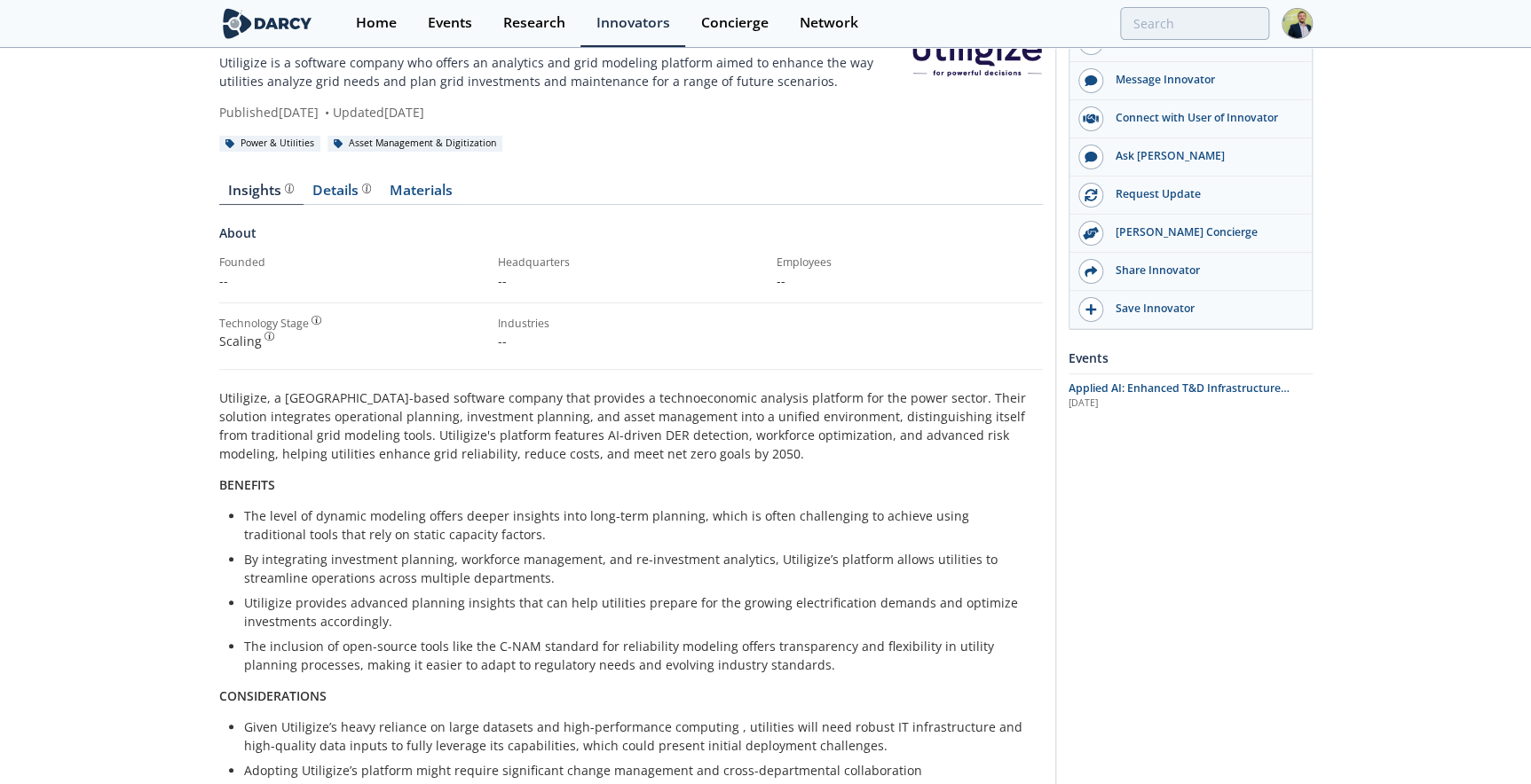
scroll to position [241, 0]
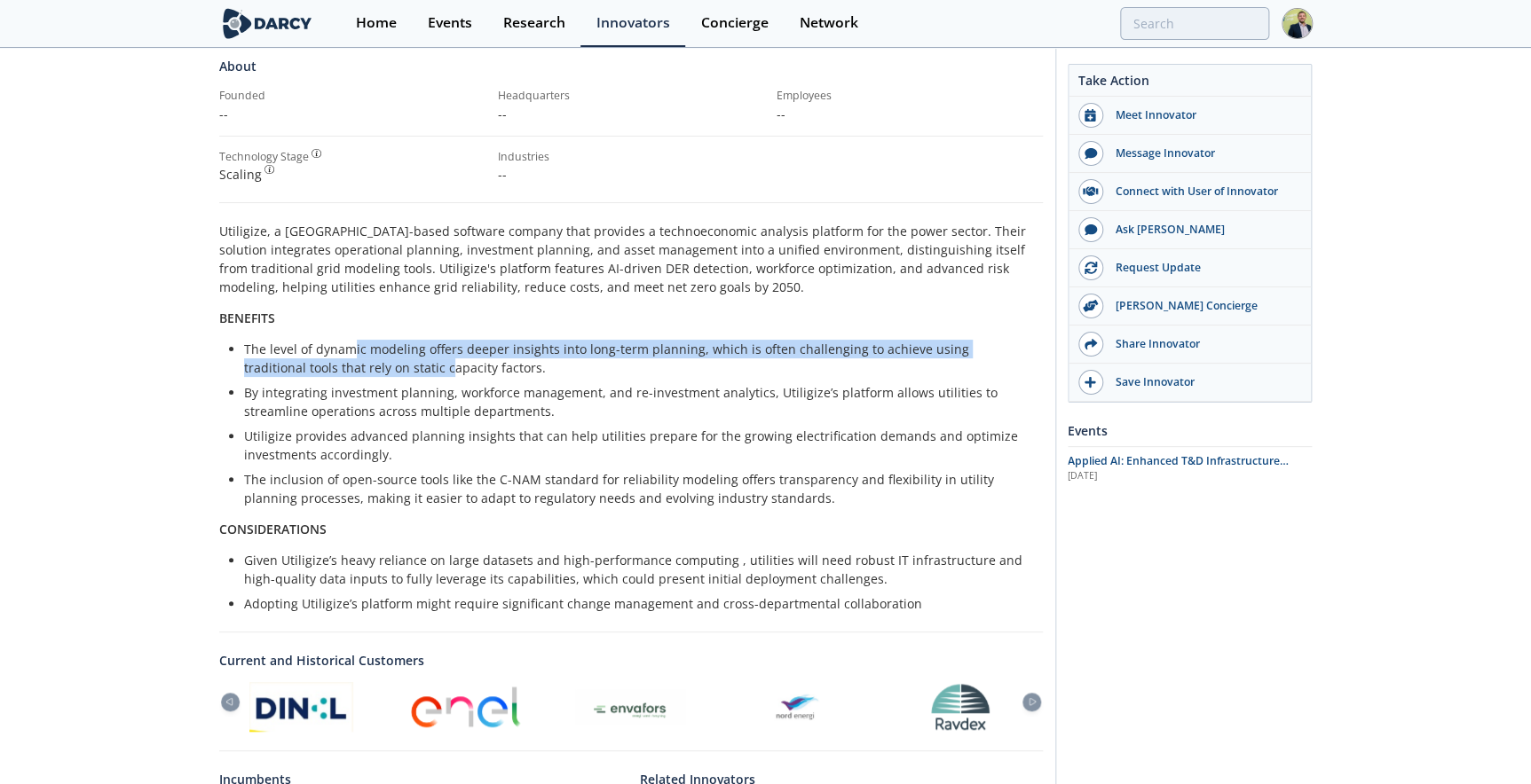
drag, startPoint x: 346, startPoint y: 344, endPoint x: 385, endPoint y: 365, distance: 44.3
click at [385, 365] on li "The level of dynamic modeling offers deeper insights into long-term planning, w…" at bounding box center [637, 358] width 786 height 37
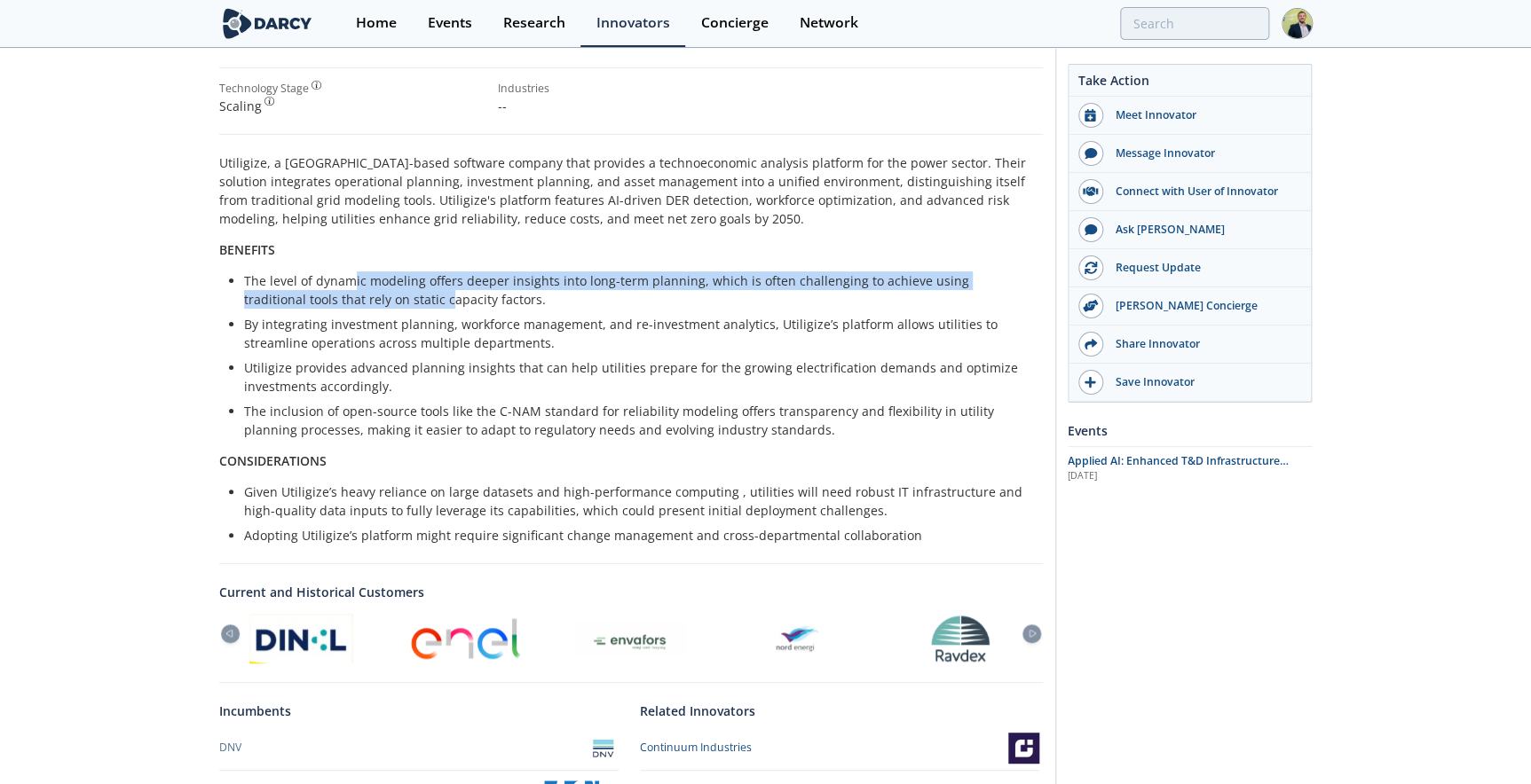
scroll to position [402, 0]
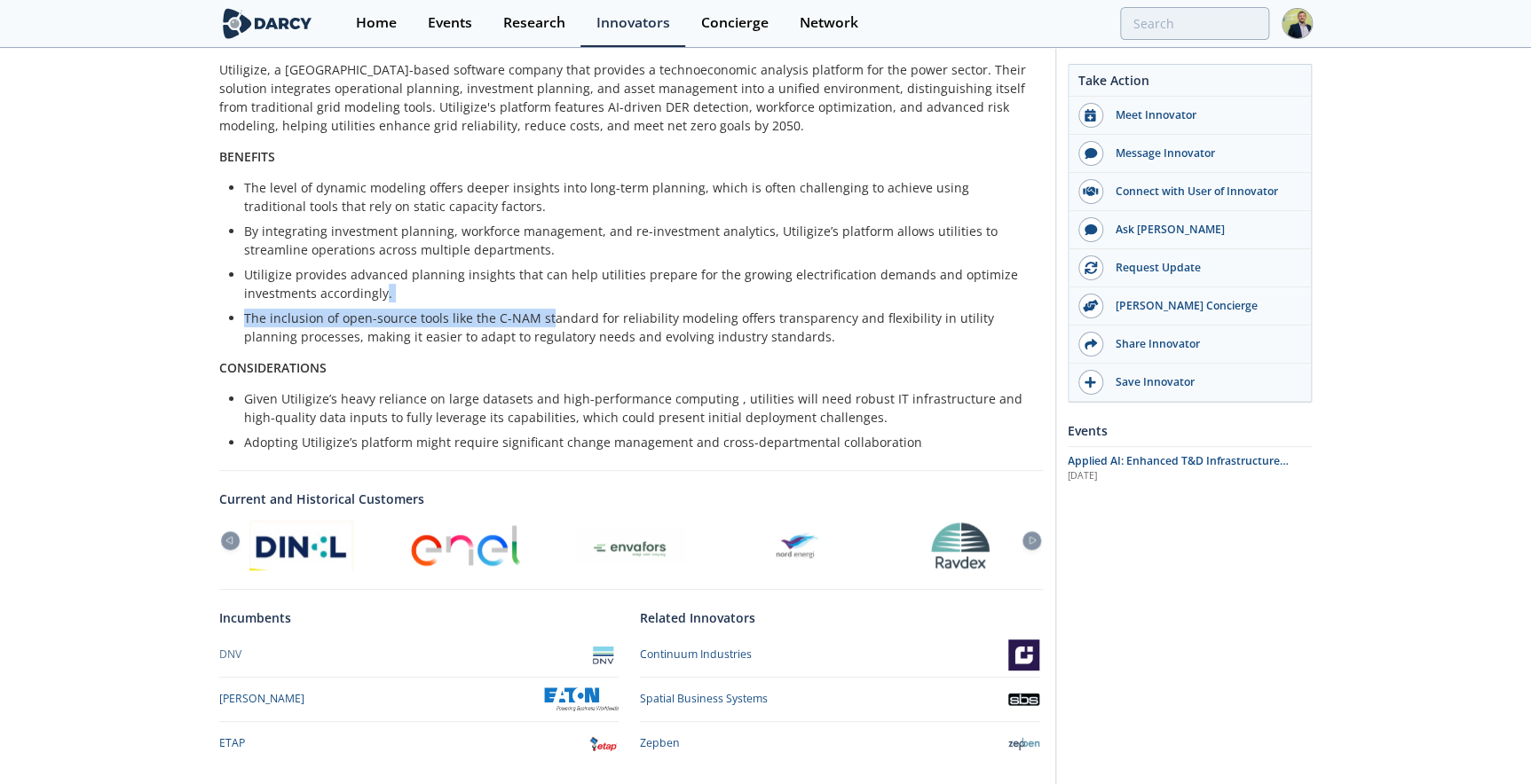
drag, startPoint x: 381, startPoint y: 300, endPoint x: 543, endPoint y: 317, distance: 162.9
click at [543, 317] on ul "The level of dynamic modeling offers deeper insights into long-term planning, w…" at bounding box center [631, 262] width 799 height 168
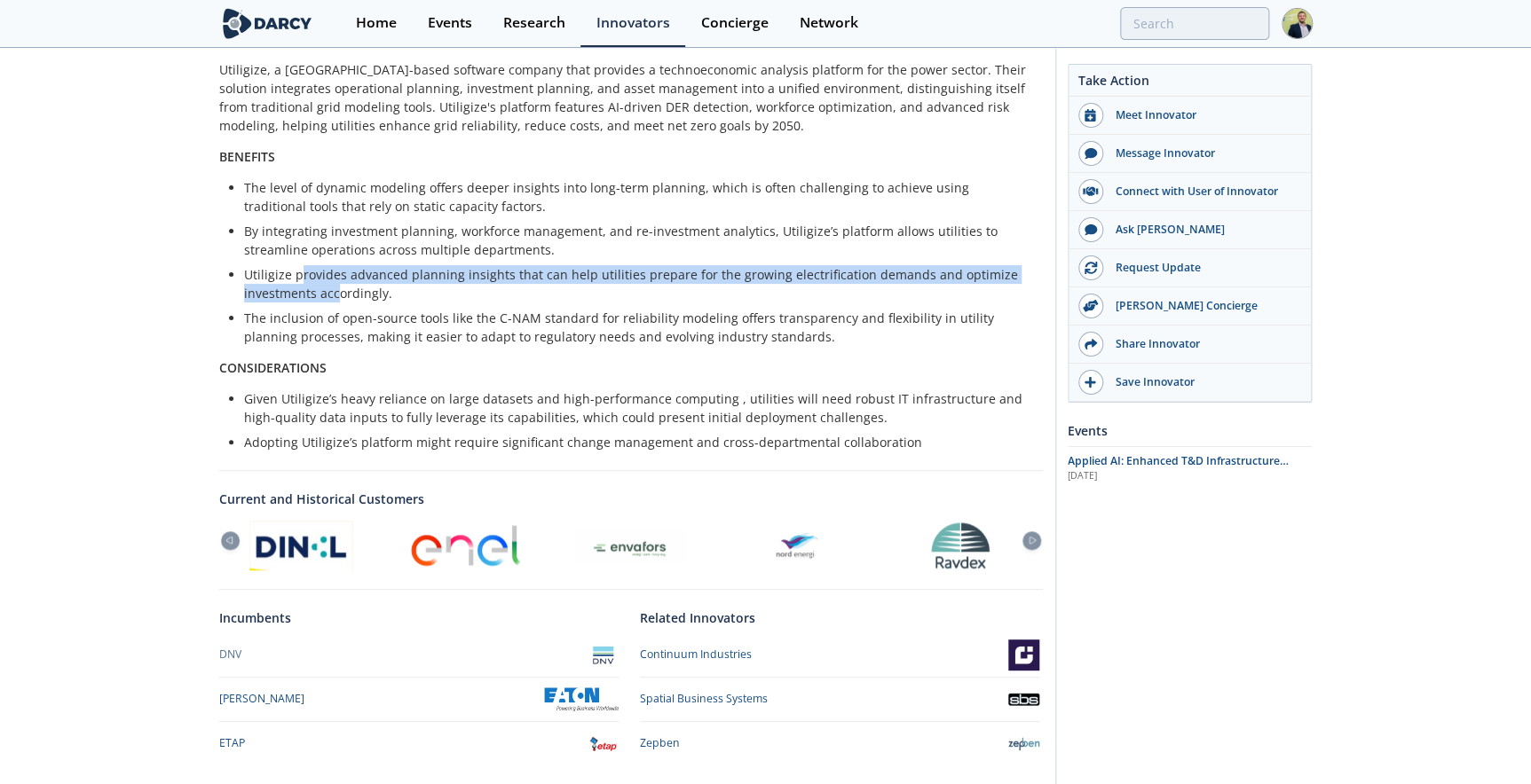
drag, startPoint x: 300, startPoint y: 271, endPoint x: 333, endPoint y: 290, distance: 38.1
click at [333, 290] on li "Utiligize provides advanced planning insights that can help utilities prepare f…" at bounding box center [637, 283] width 786 height 37
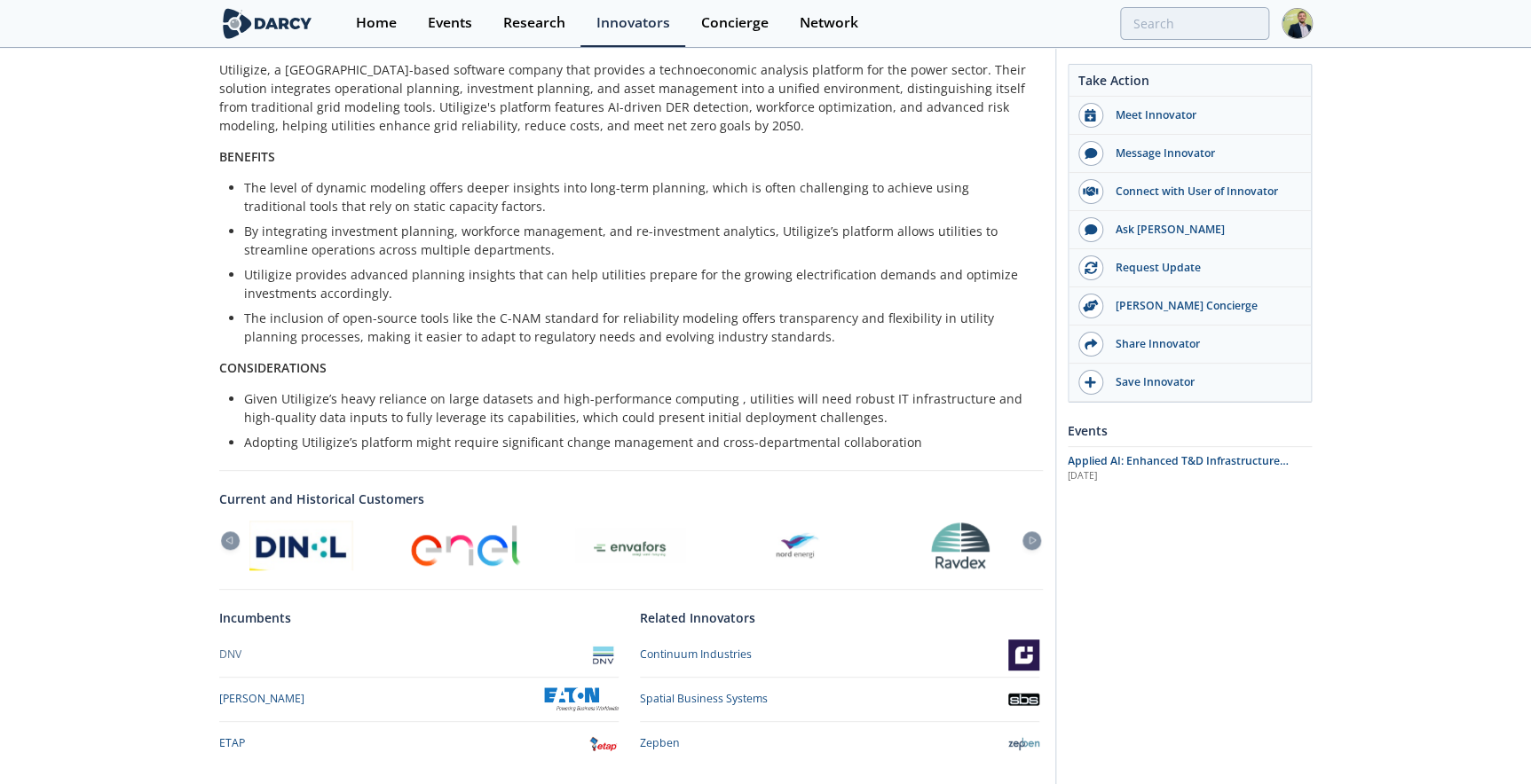
click at [715, 308] on li "The inclusion of open-source tools like the C-NAM standard for reliability mode…" at bounding box center [637, 327] width 786 height 37
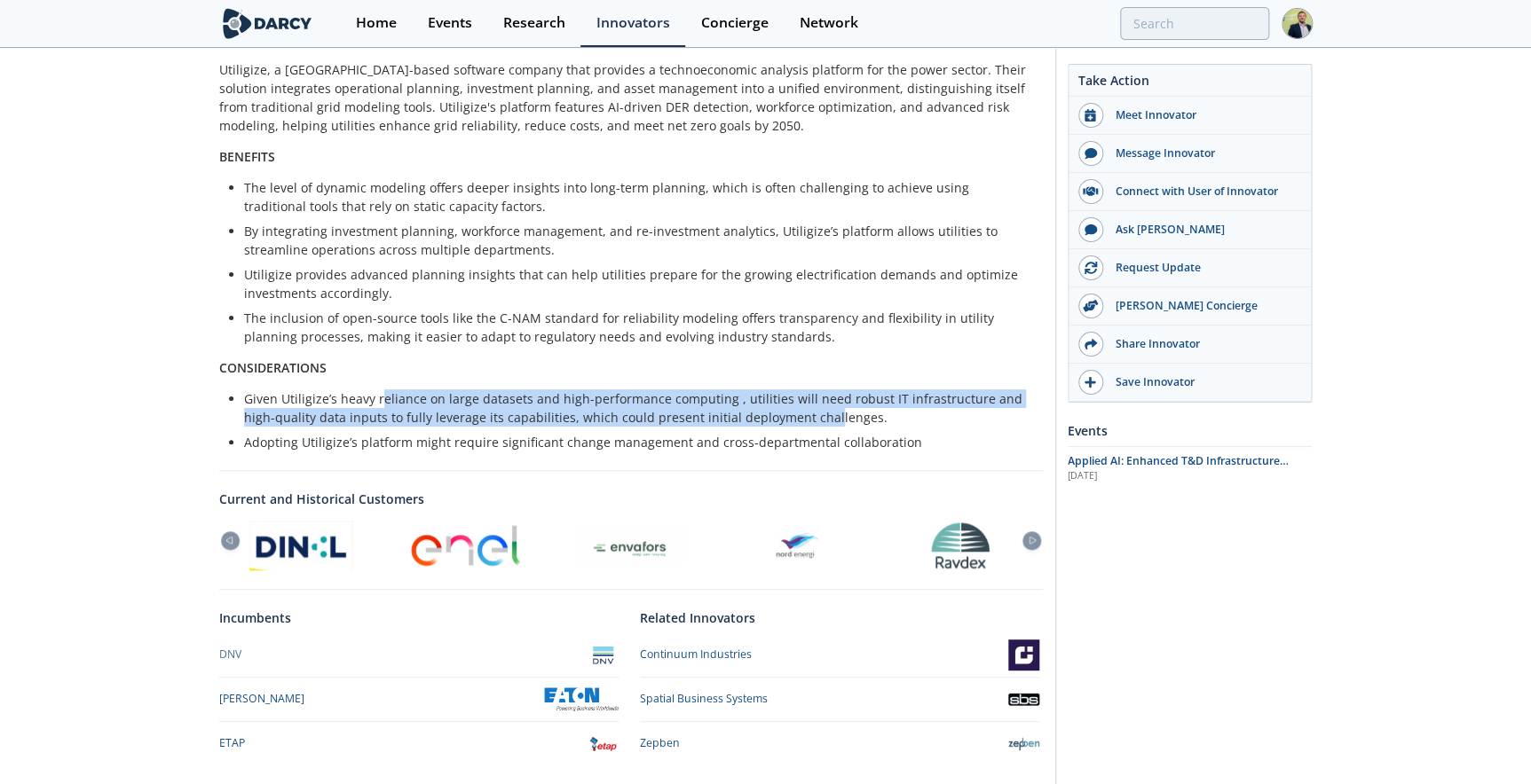
drag, startPoint x: 380, startPoint y: 400, endPoint x: 787, endPoint y: 412, distance: 407.2
click at [787, 412] on li "Given Utiligize’s heavy reliance on large datasets and high-performance computi…" at bounding box center [637, 407] width 786 height 37
drag, startPoint x: 787, startPoint y: 412, endPoint x: 621, endPoint y: 409, distance: 166.0
click at [621, 409] on li "Given Utiligize’s heavy reliance on large datasets and high-performance computi…" at bounding box center [637, 407] width 786 height 37
drag, startPoint x: 701, startPoint y: 424, endPoint x: 369, endPoint y: 389, distance: 333.8
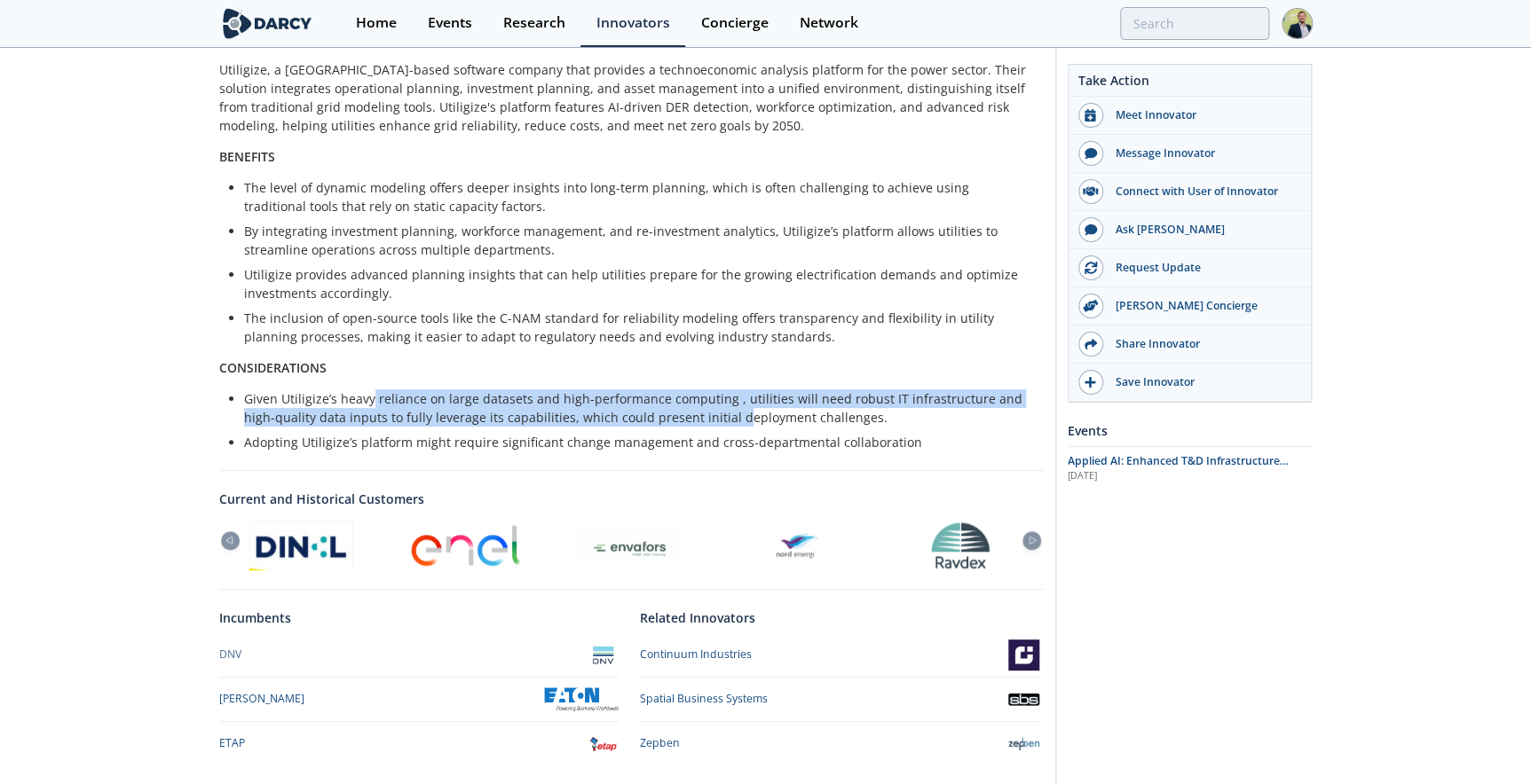
click at [369, 389] on li "Given Utiligize’s heavy reliance on large datasets and high-performance computi…" at bounding box center [637, 407] width 786 height 37
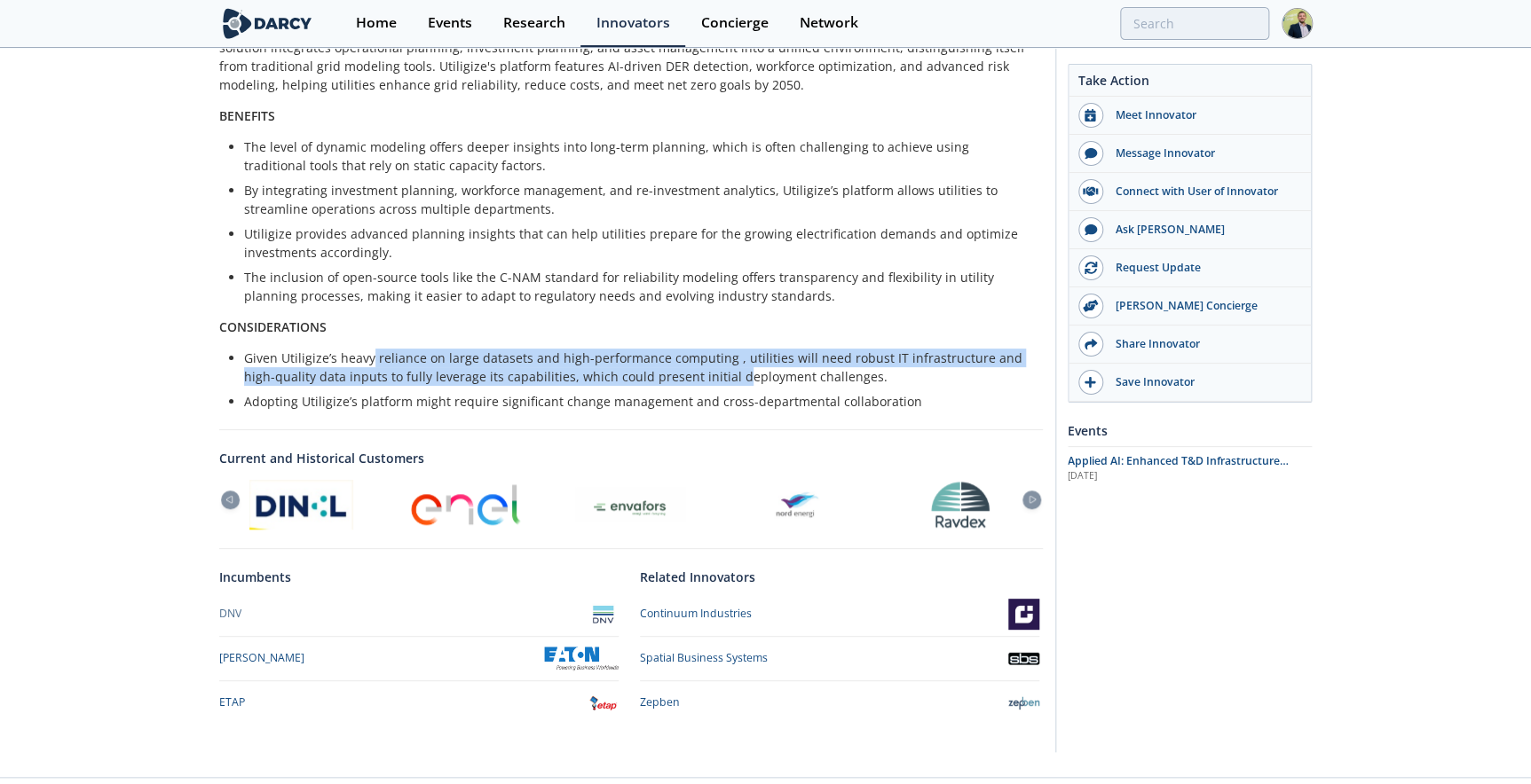
scroll to position [478, 0]
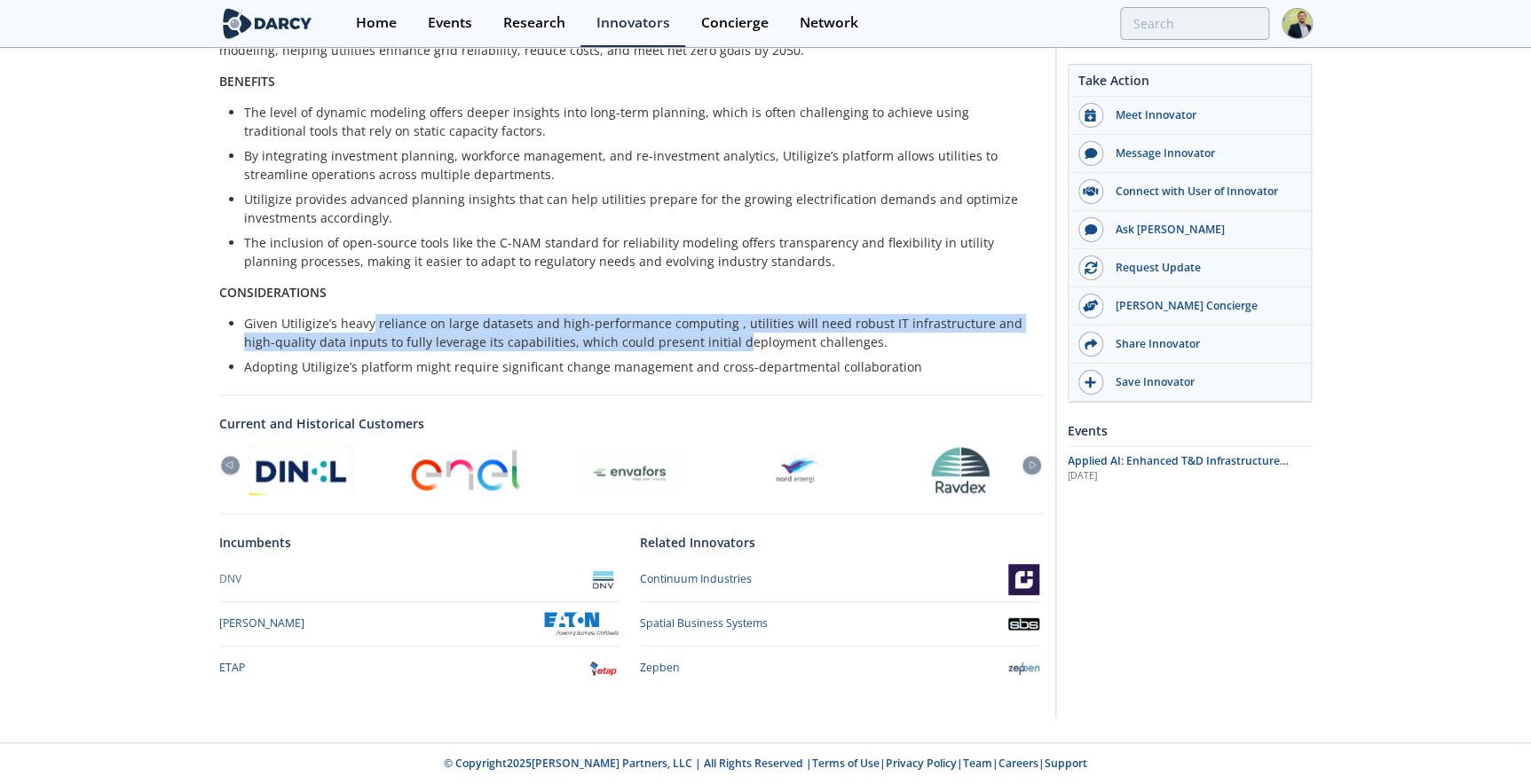
click at [369, 326] on li "Given Utiligize’s heavy reliance on large datasets and high-performance computi…" at bounding box center [637, 332] width 786 height 37
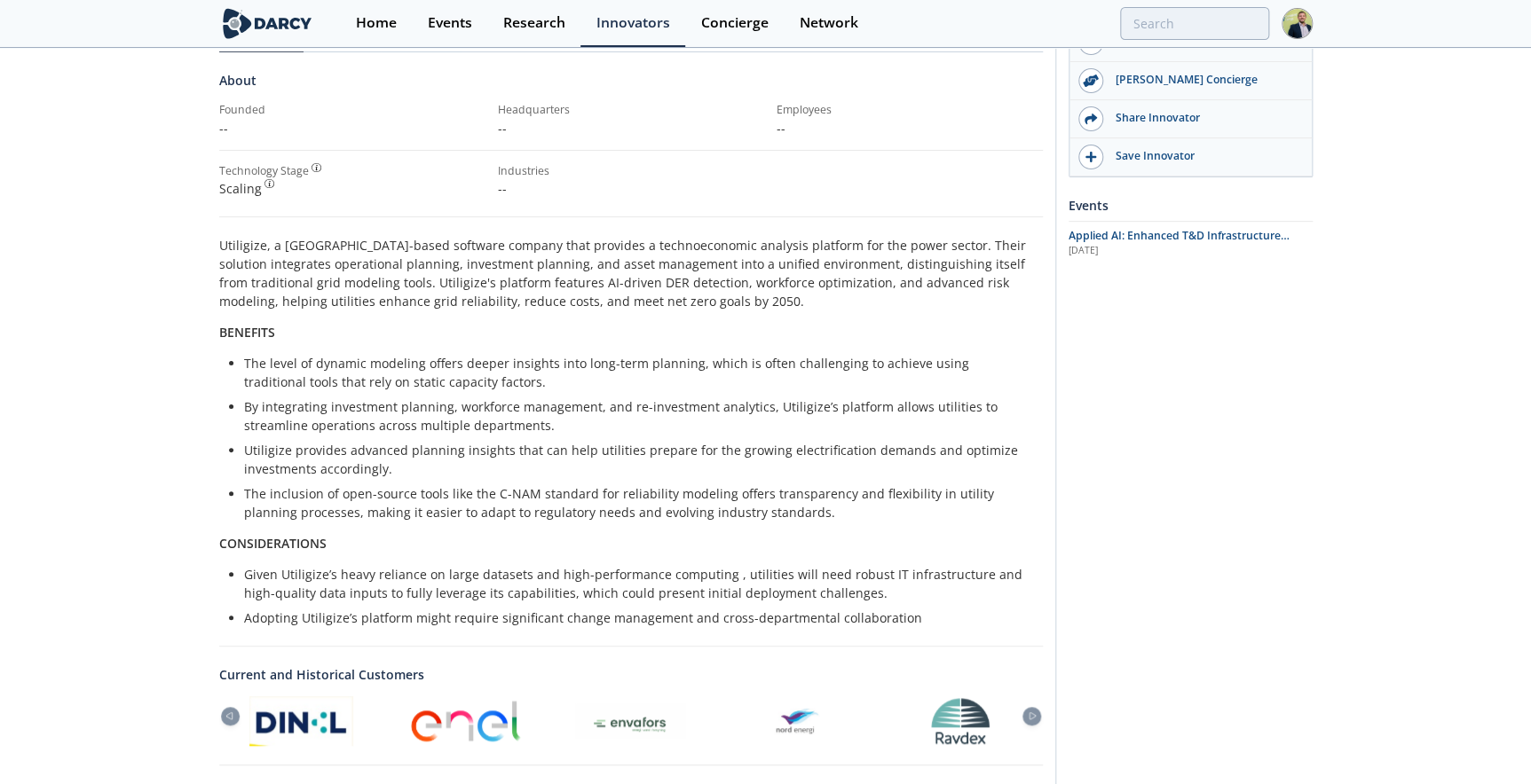
scroll to position [0, 0]
